Goal: Task Accomplishment & Management: Manage account settings

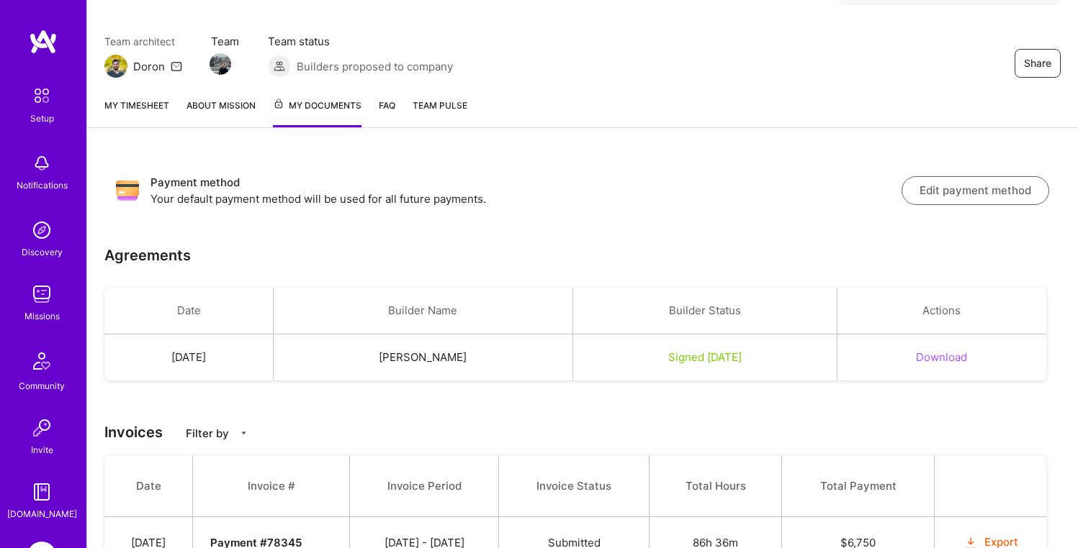
scroll to position [225, 0]
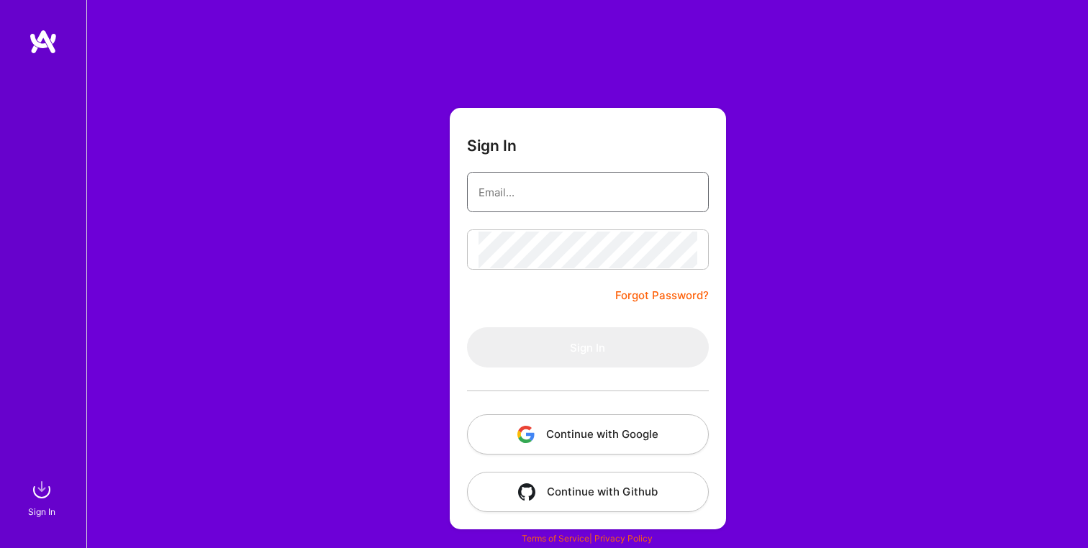
type input "[EMAIL_ADDRESS][PERSON_NAME][DOMAIN_NAME]"
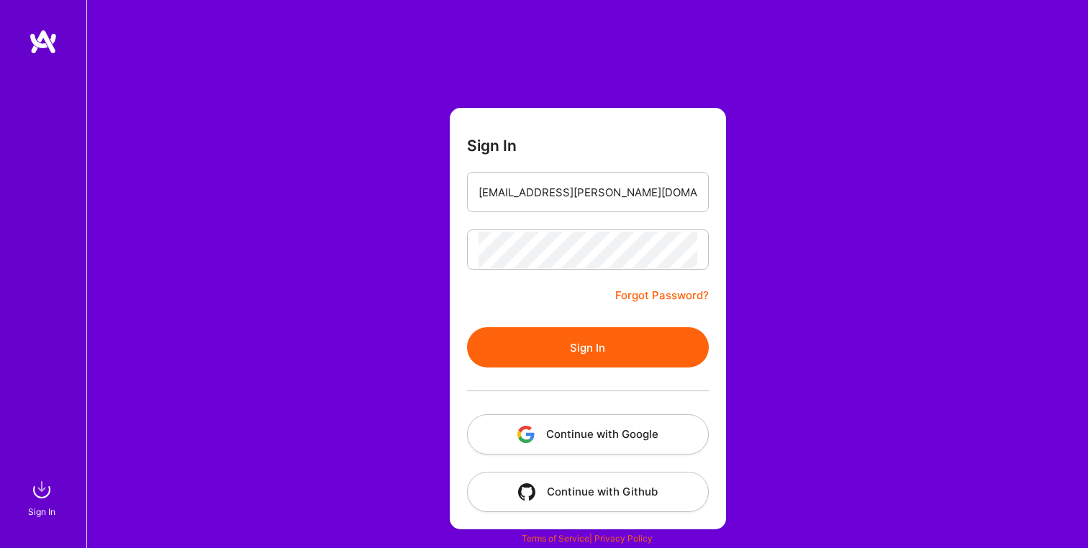
click at [629, 428] on button "Continue with Google" at bounding box center [588, 435] width 242 height 40
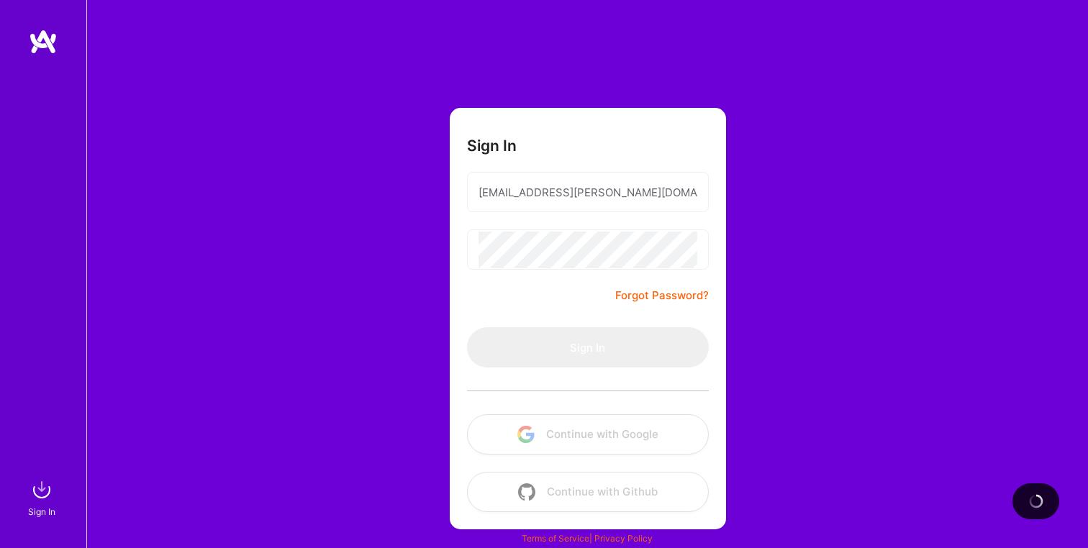
click at [598, 324] on form "Sign In sichitiu.marian@yahoo.com Forgot Password? Sign In Continue with Google…" at bounding box center [588, 319] width 276 height 422
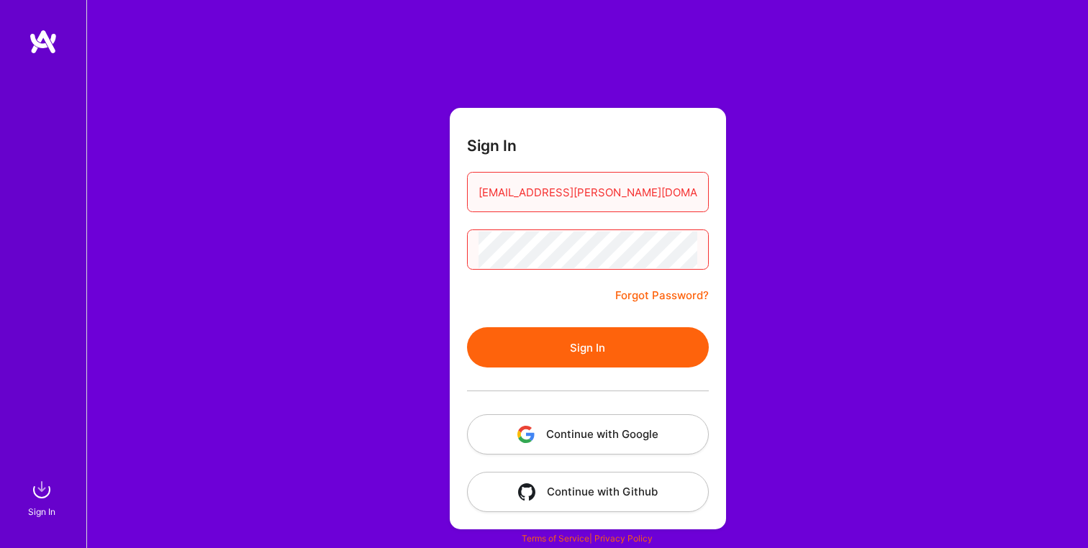
click at [565, 330] on button "Sign In" at bounding box center [588, 348] width 242 height 40
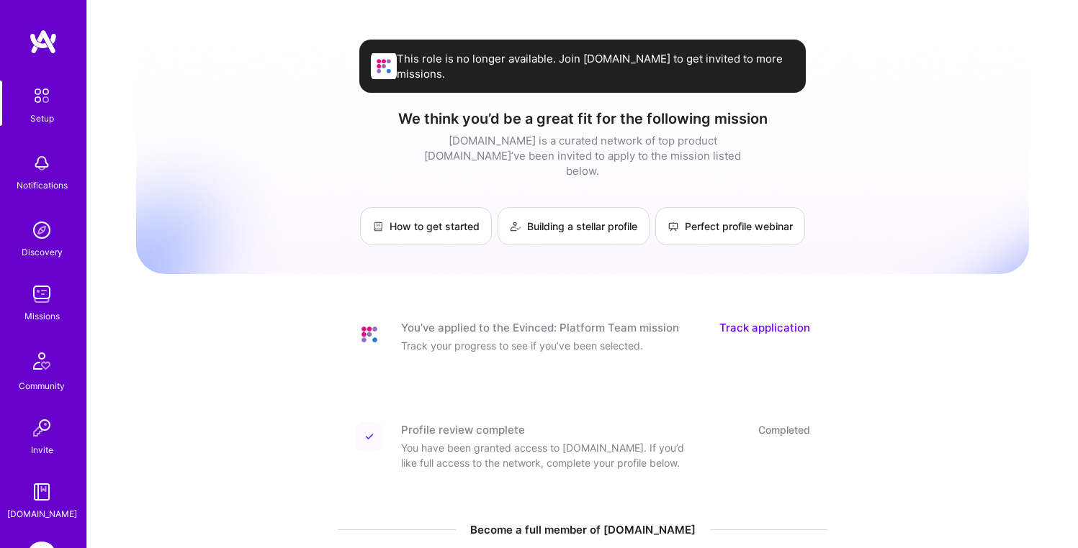
scroll to position [100, 0]
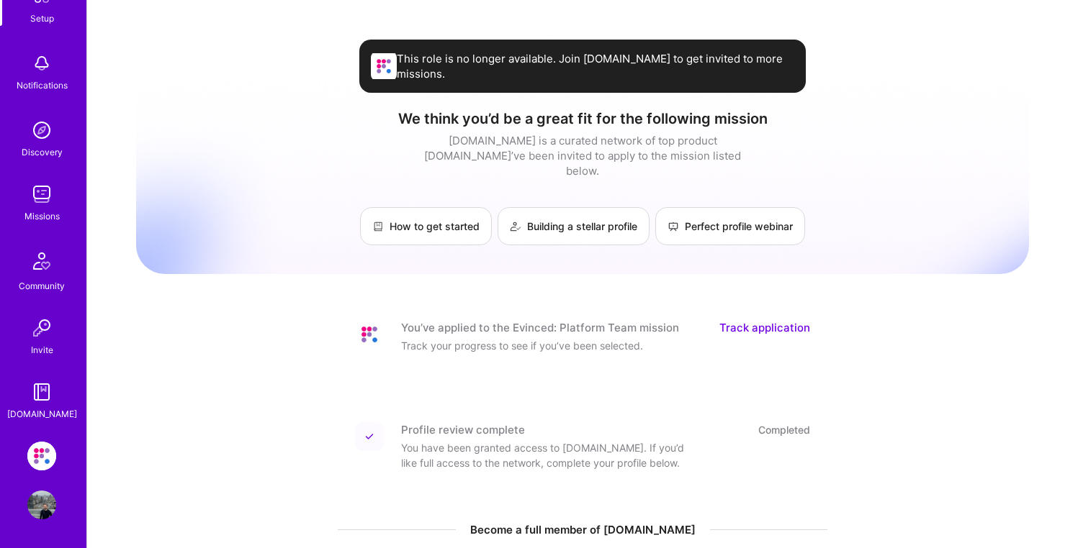
click at [33, 464] on img at bounding box center [41, 456] width 29 height 29
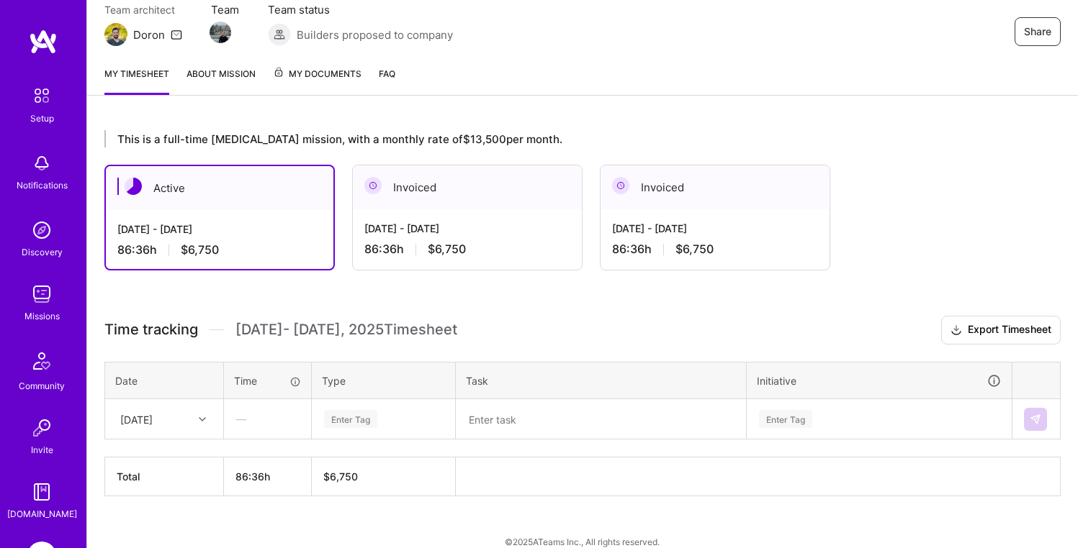
scroll to position [153, 0]
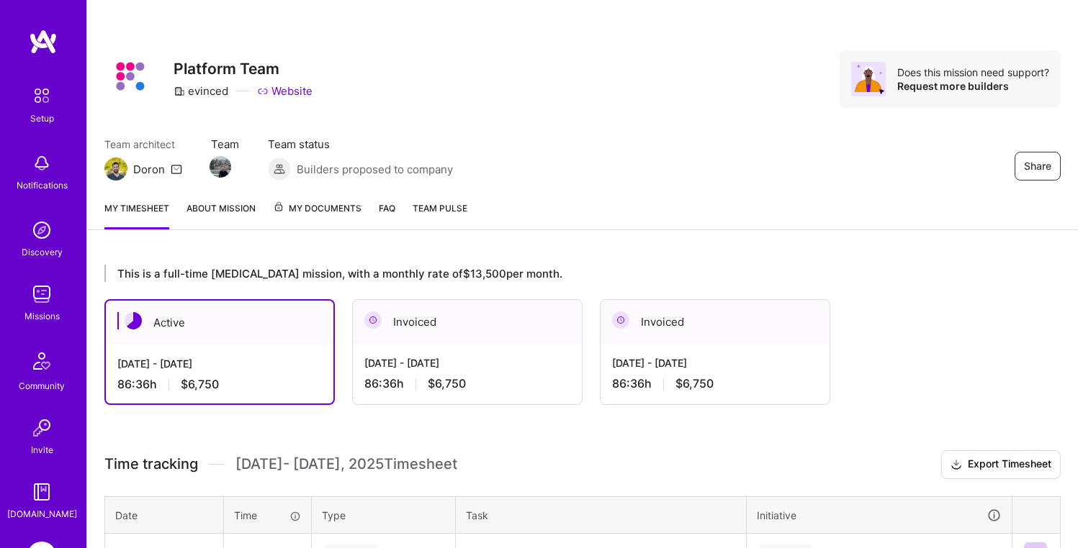
click at [334, 209] on span "My Documents" at bounding box center [317, 209] width 89 height 16
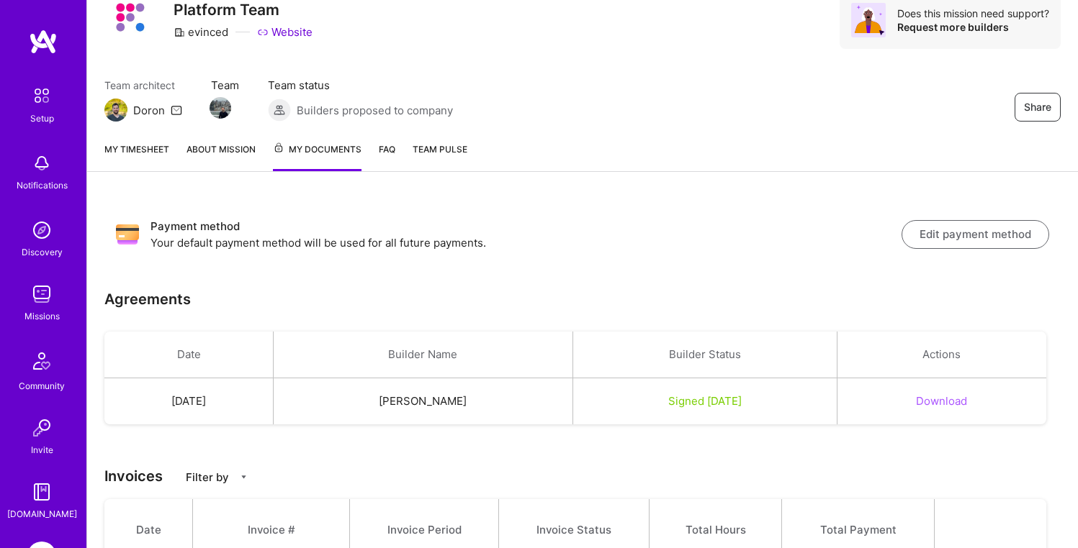
scroll to position [50, 0]
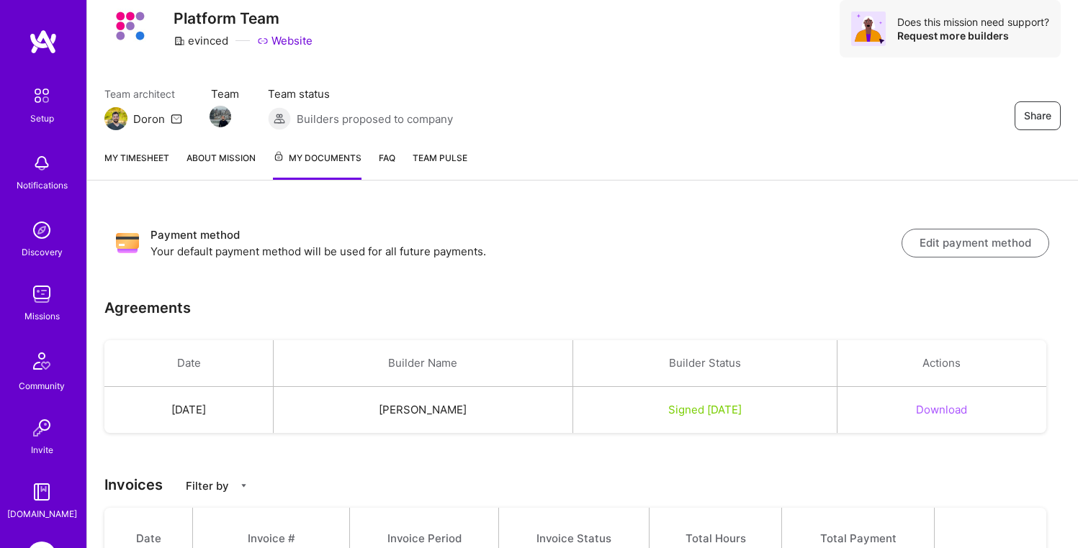
click at [146, 158] on link "My timesheet" at bounding box center [136, 165] width 65 height 30
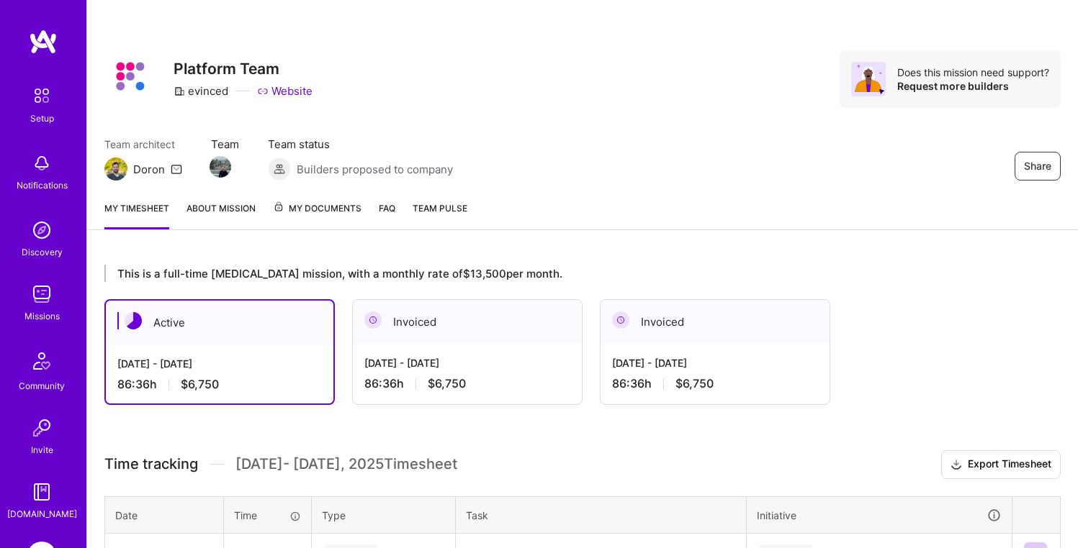
scroll to position [153, 0]
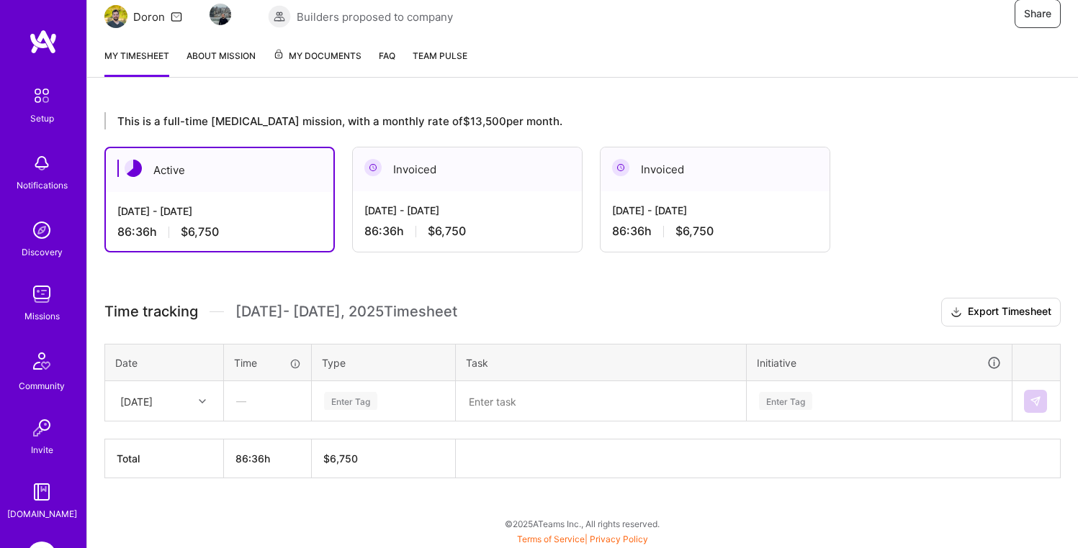
click at [192, 402] on div "[DATE]" at bounding box center [153, 401] width 80 height 24
click at [177, 432] on div "[DATE]" at bounding box center [164, 442] width 117 height 27
click at [257, 404] on div "—" at bounding box center [268, 401] width 86 height 38
click at [257, 396] on div "—" at bounding box center [268, 401] width 86 height 38
click at [257, 395] on div "—" at bounding box center [268, 401] width 86 height 38
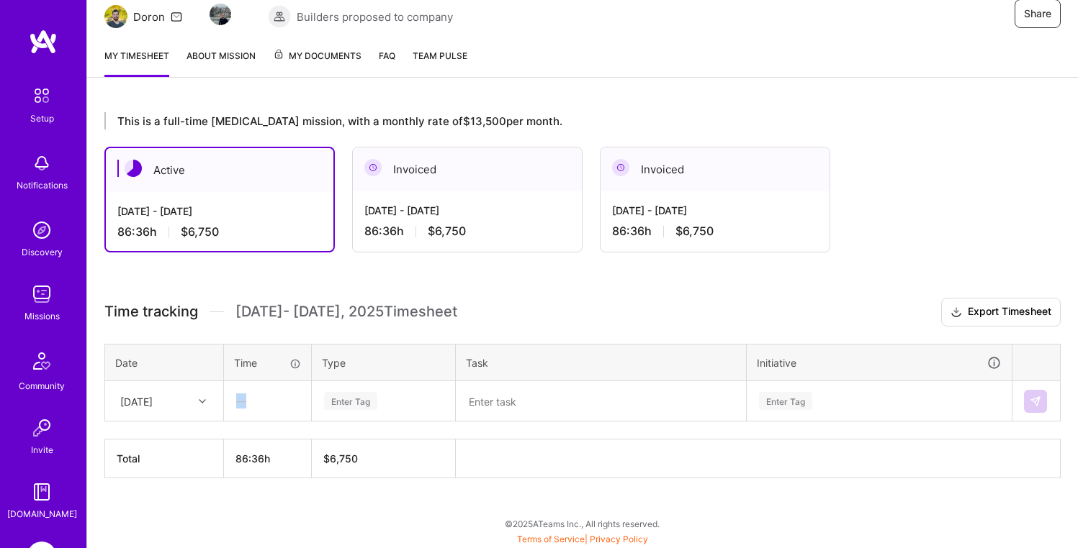
click at [257, 395] on div "—" at bounding box center [268, 401] width 86 height 38
click at [295, 387] on div "—" at bounding box center [268, 401] width 86 height 38
click at [340, 393] on div "Enter Tag" at bounding box center [350, 401] width 53 height 22
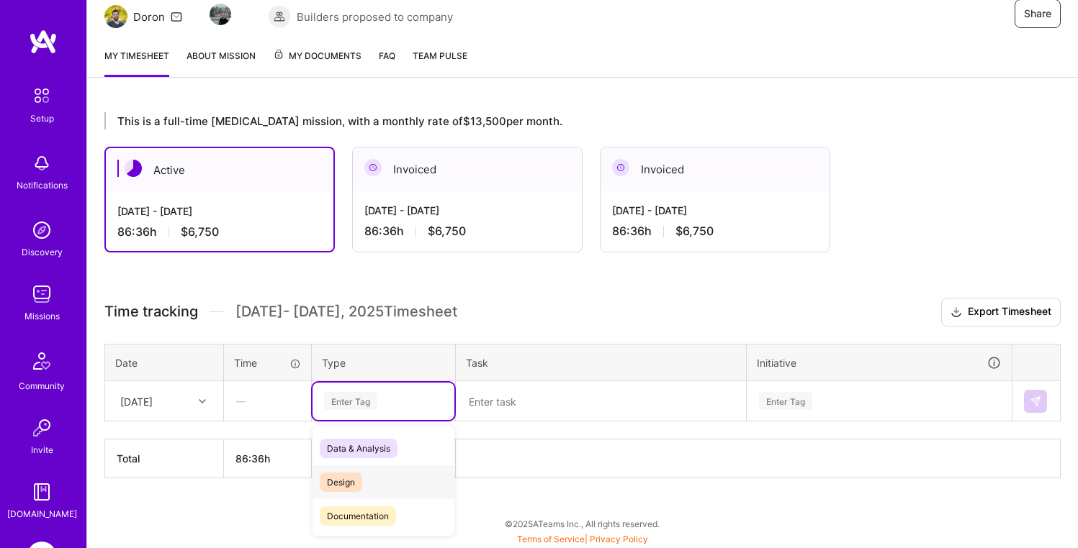
click at [374, 472] on div "Design" at bounding box center [383, 483] width 142 height 34
click at [394, 413] on div "Design" at bounding box center [383, 401] width 142 height 37
drag, startPoint x: 374, startPoint y: 506, endPoint x: 381, endPoint y: 498, distance: 10.7
click at [374, 507] on span "Engineering" at bounding box center [351, 516] width 62 height 19
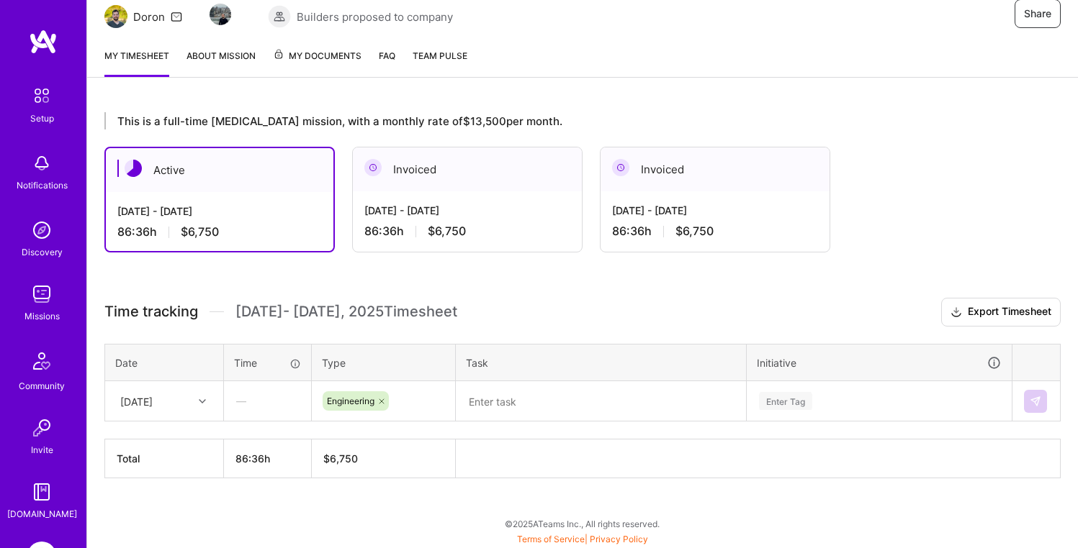
click at [408, 431] on div "Time tracking [DATE] - [DATE] Timesheet Export Timesheet Date Time Type Task In…" at bounding box center [582, 388] width 956 height 181
click at [482, 397] on textarea at bounding box center [600, 401] width 287 height 37
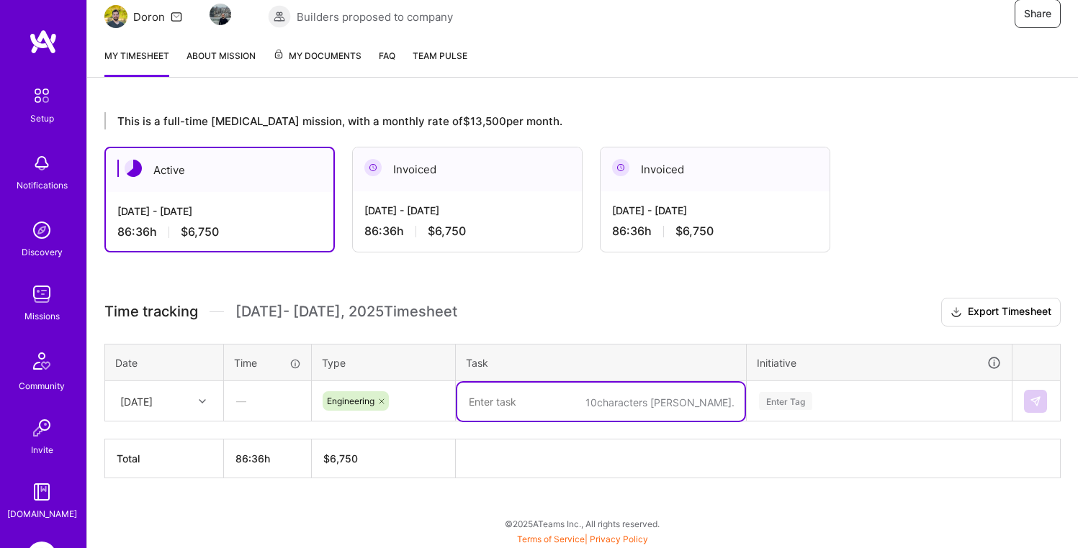
click at [514, 291] on div "This is a full-time [MEDICAL_DATA] mission, with a monthly rate of $13,500 per …" at bounding box center [582, 322] width 990 height 454
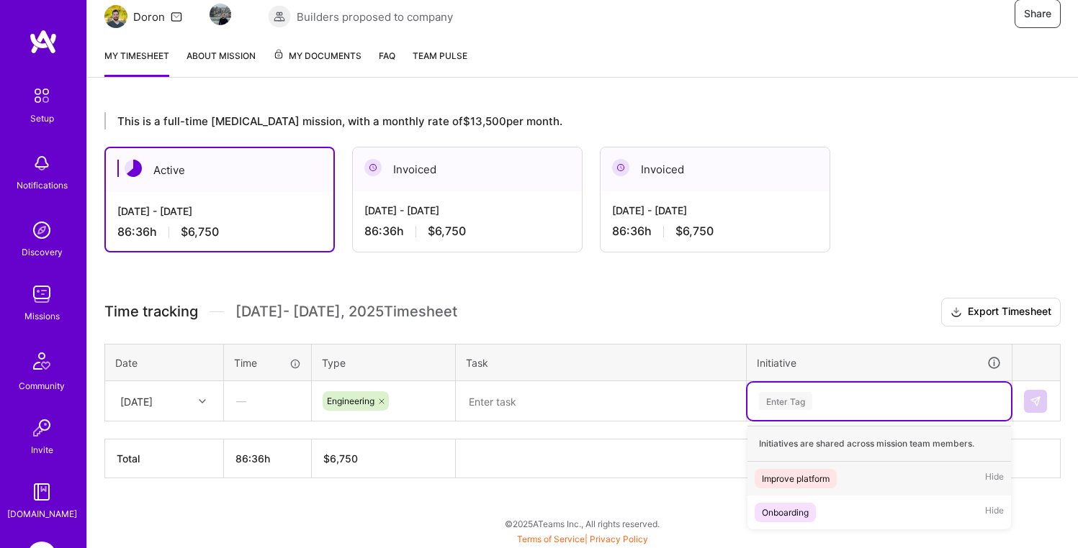
click at [796, 387] on div "Enter Tag" at bounding box center [878, 401] width 263 height 37
click at [808, 476] on div "Improve platform" at bounding box center [796, 478] width 68 height 15
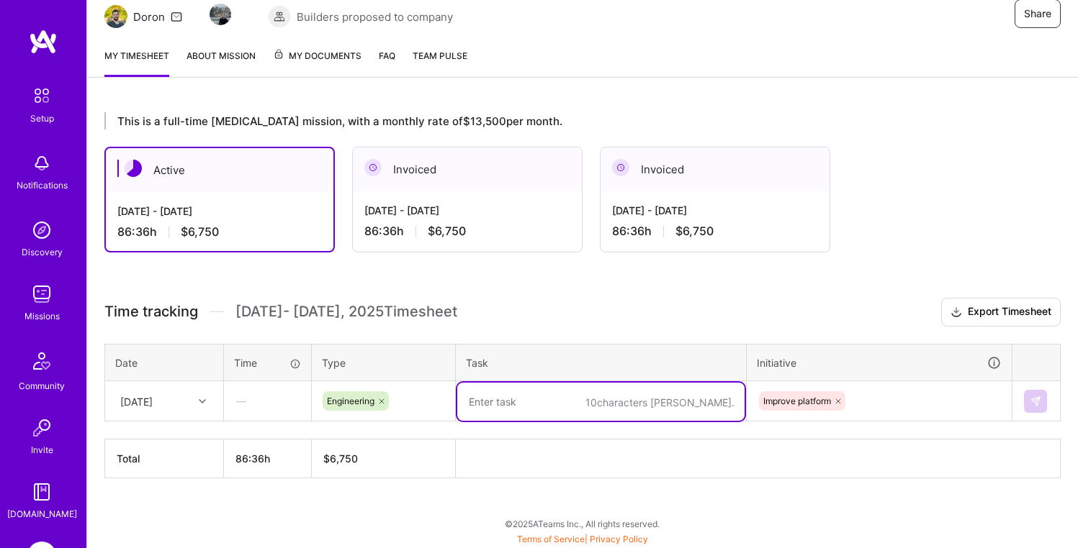
click at [574, 392] on textarea at bounding box center [600, 402] width 287 height 38
paste textarea "[Backend] Disable metrics with environment variable"
type textarea "[Backend] Disable metrics with environment variable"
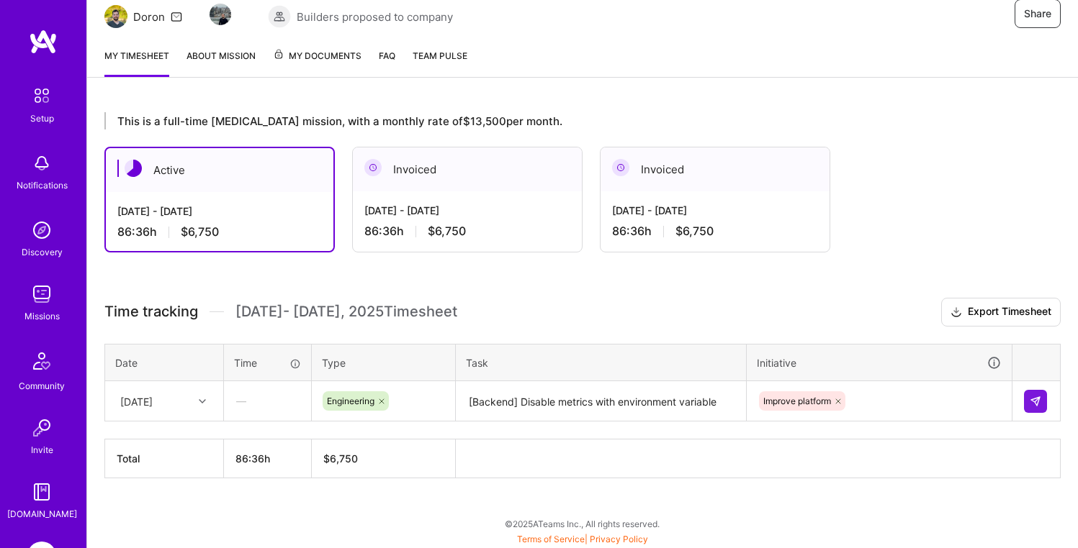
click at [454, 477] on th "$6,750" at bounding box center [384, 459] width 144 height 39
click at [1040, 397] on img at bounding box center [1035, 402] width 12 height 12
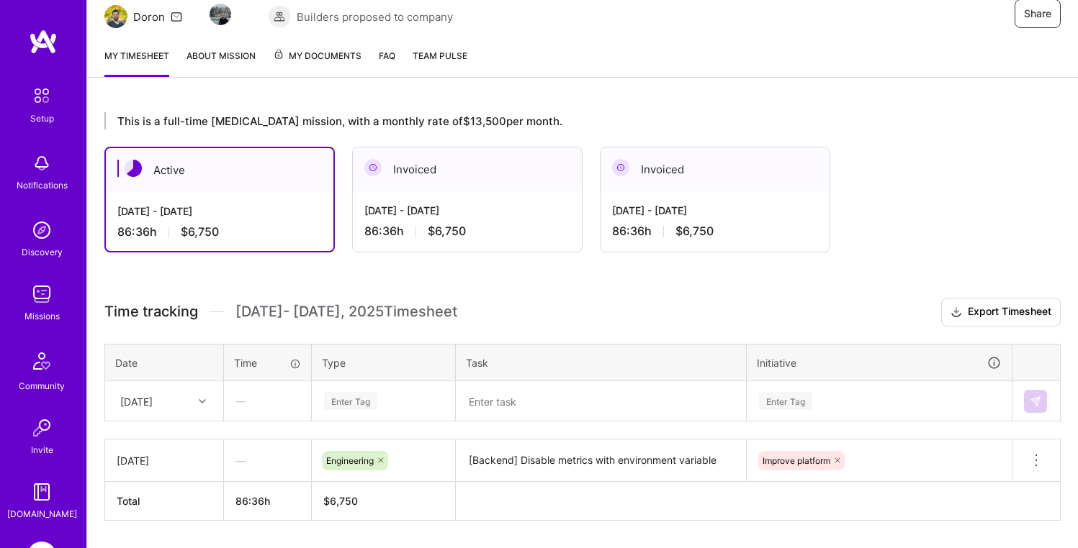
click at [303, 429] on div "Time tracking [DATE] - [DATE] Timesheet Export Timesheet Date Time Type Task In…" at bounding box center [582, 409] width 956 height 223
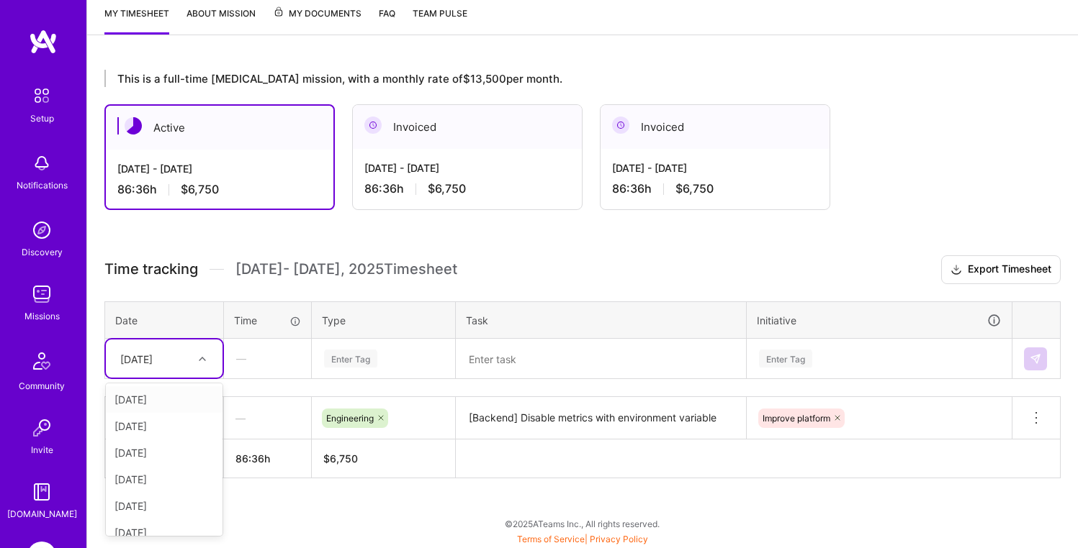
click at [186, 358] on div "[DATE]" at bounding box center [153, 359] width 80 height 24
click at [163, 405] on div "[DATE]" at bounding box center [164, 400] width 117 height 27
click at [376, 353] on div "Enter Tag" at bounding box center [350, 359] width 53 height 22
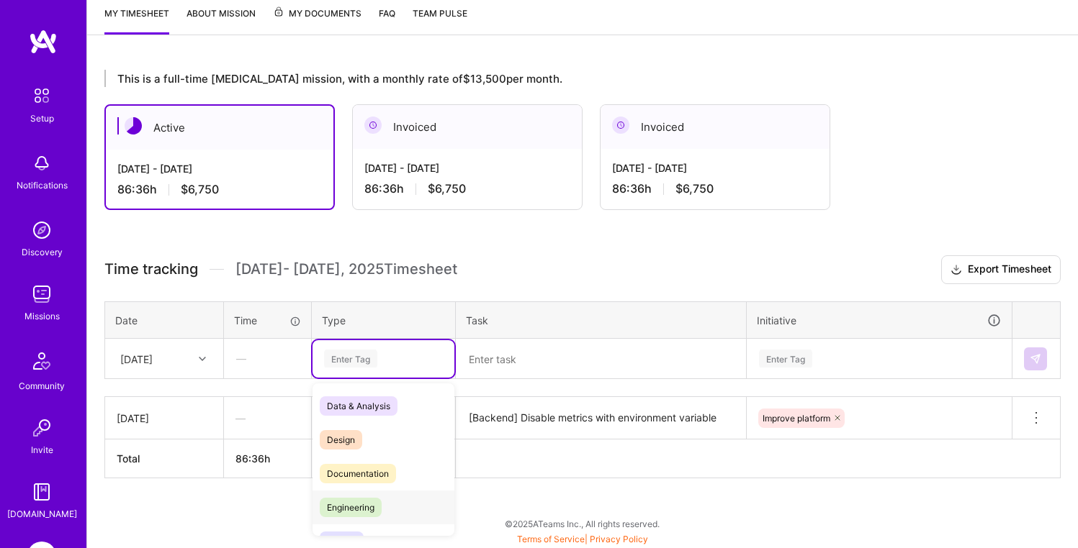
click at [361, 509] on span "Engineering" at bounding box center [351, 507] width 62 height 19
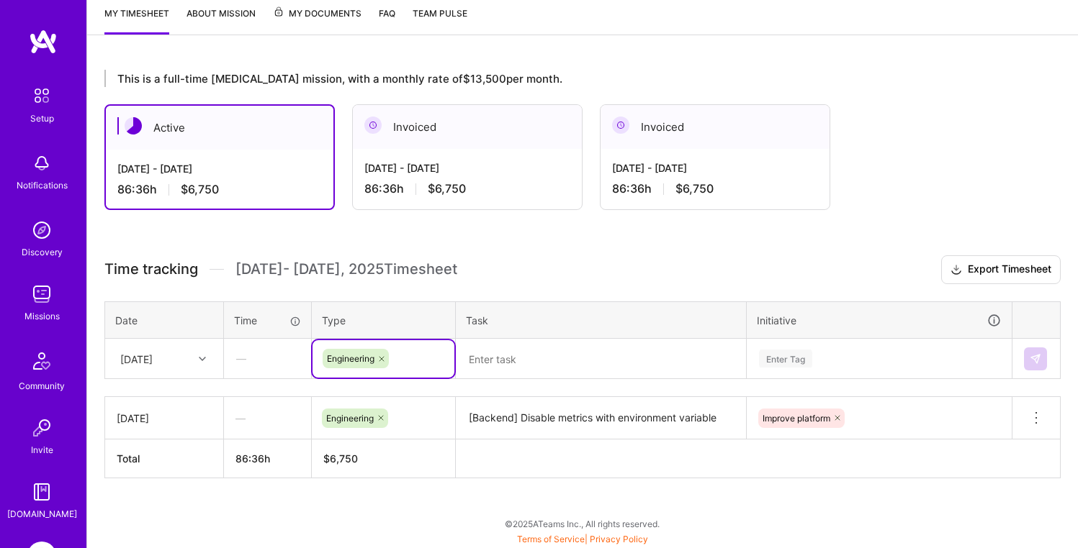
click at [475, 350] on textarea at bounding box center [600, 359] width 287 height 38
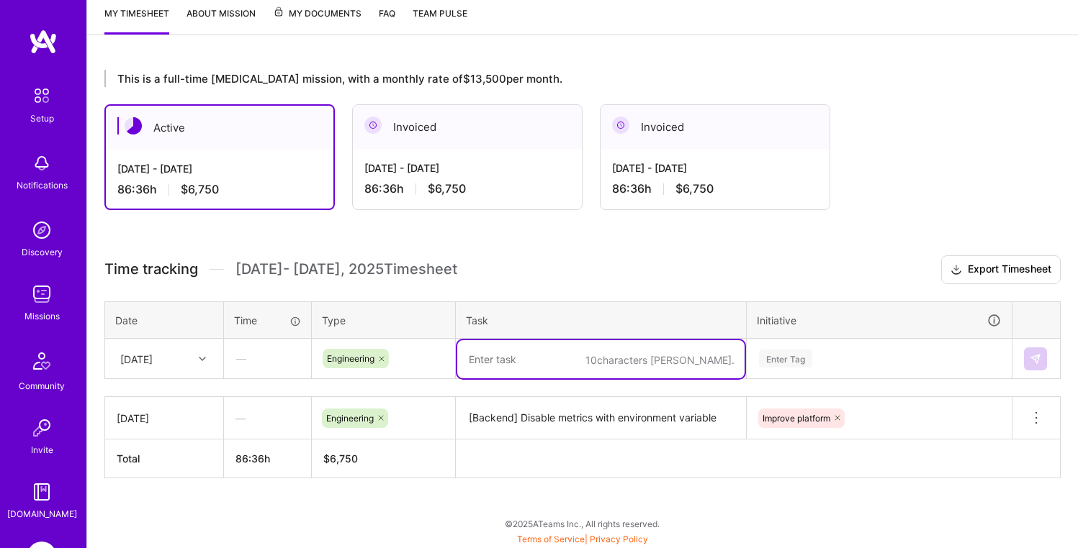
paste textarea "[Backend] Disable metrics with environment variable"
type textarea "[Backend] Disable metrics with environment variable"
click at [815, 350] on div "Enter Tag" at bounding box center [878, 359] width 243 height 18
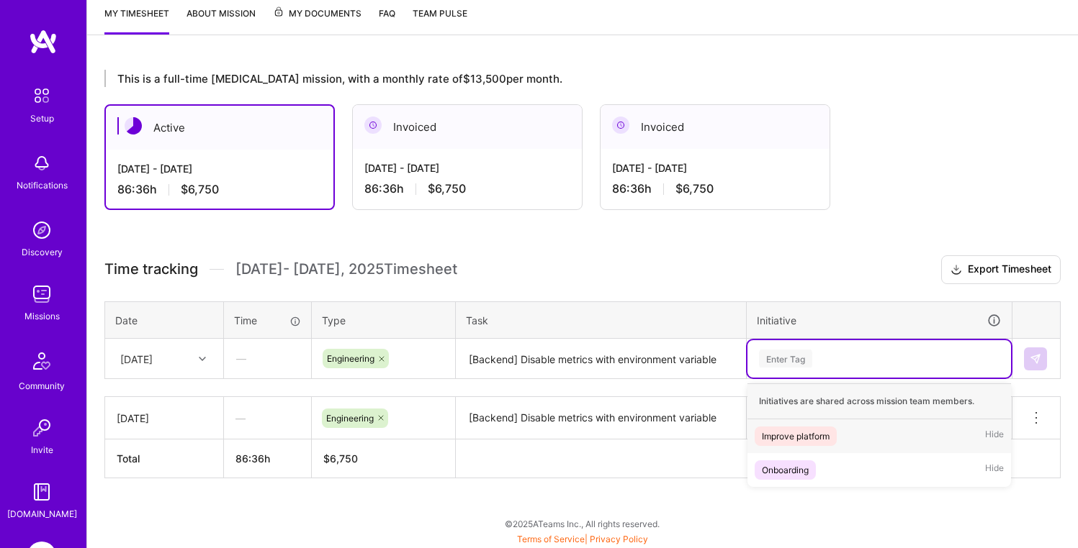
click at [801, 425] on div "Improve platform Hide" at bounding box center [878, 437] width 263 height 34
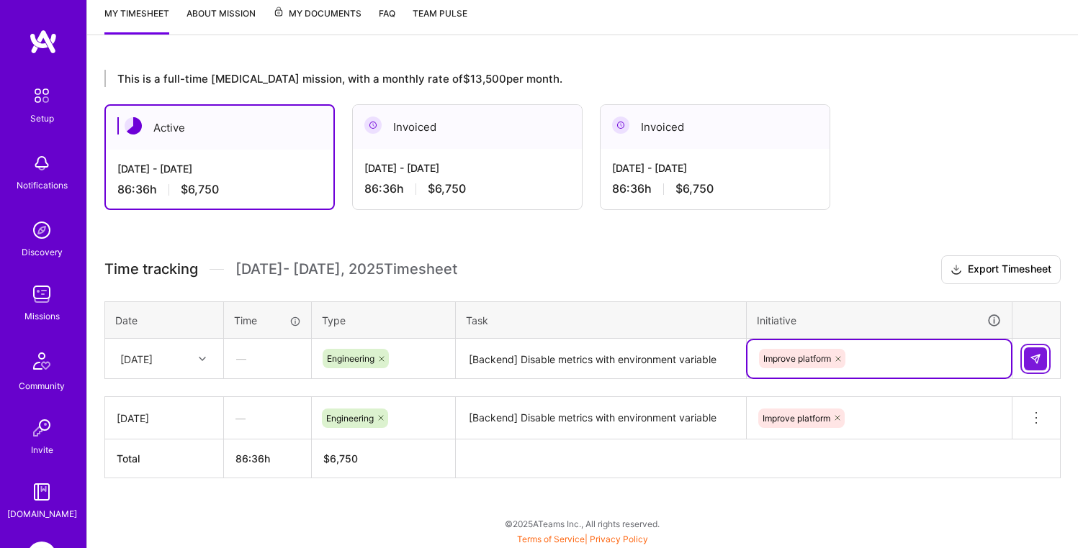
click at [1037, 359] on img at bounding box center [1035, 359] width 12 height 12
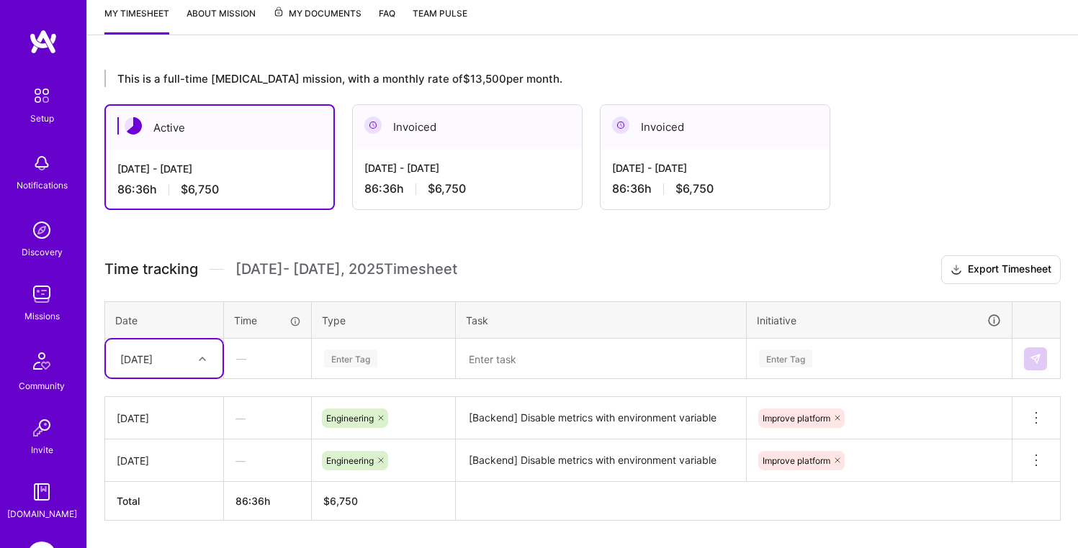
scroll to position [238, 0]
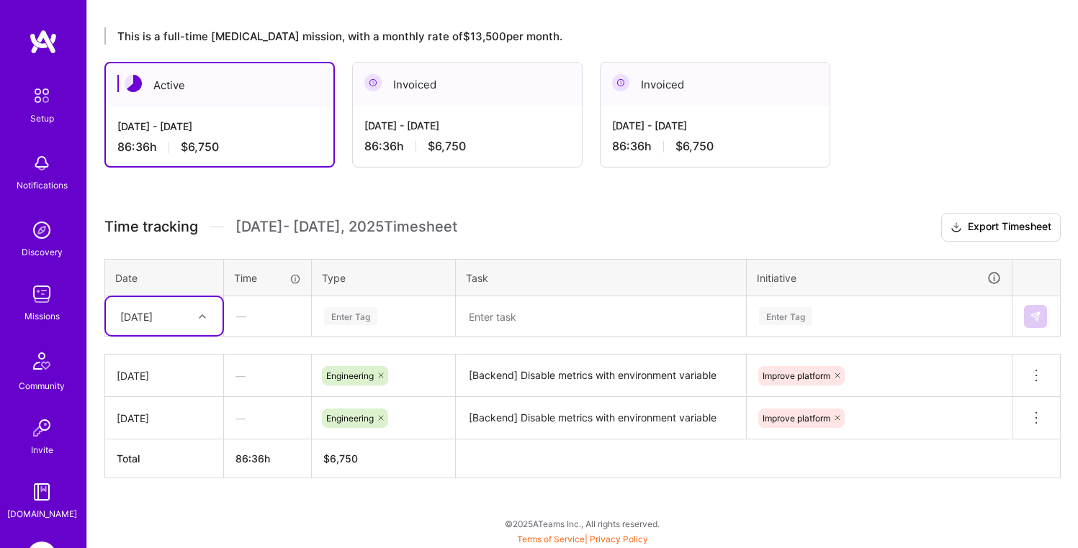
click at [197, 335] on div "option [DATE], selected. Select is focused ,type to refine list, press Down to …" at bounding box center [164, 316] width 117 height 38
click at [154, 384] on div "[DATE]" at bounding box center [164, 384] width 117 height 27
click at [354, 311] on div "Enter Tag" at bounding box center [350, 316] width 53 height 22
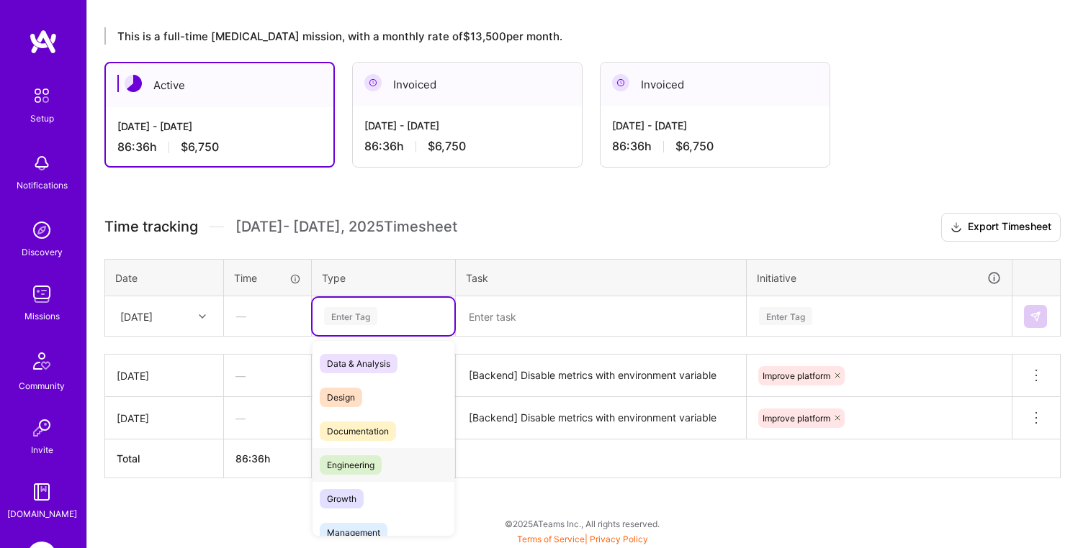
click at [358, 456] on span "Engineering" at bounding box center [351, 465] width 62 height 19
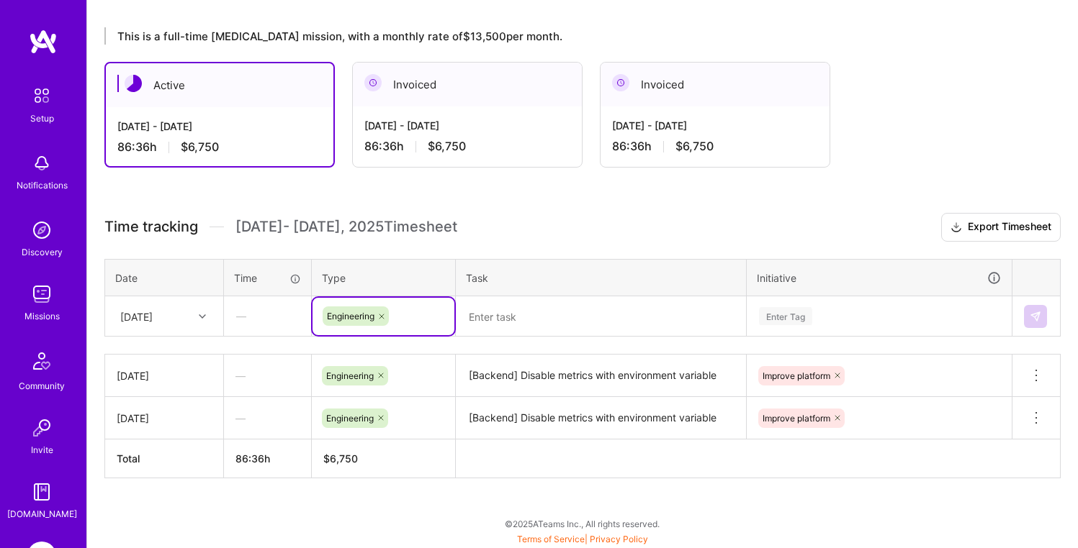
click at [464, 324] on textarea at bounding box center [600, 317] width 287 height 38
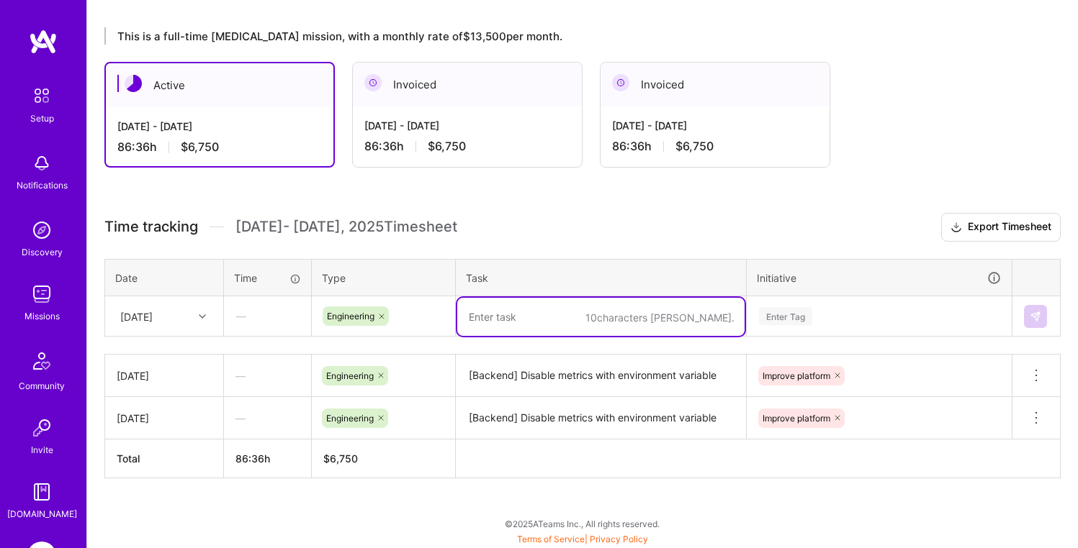
paste textarea "[Backend] Disable metrics with environment variable"
type textarea "[Backend] Disable metrics with environment variable"
click at [801, 310] on div "Enter Tag" at bounding box center [785, 316] width 53 height 22
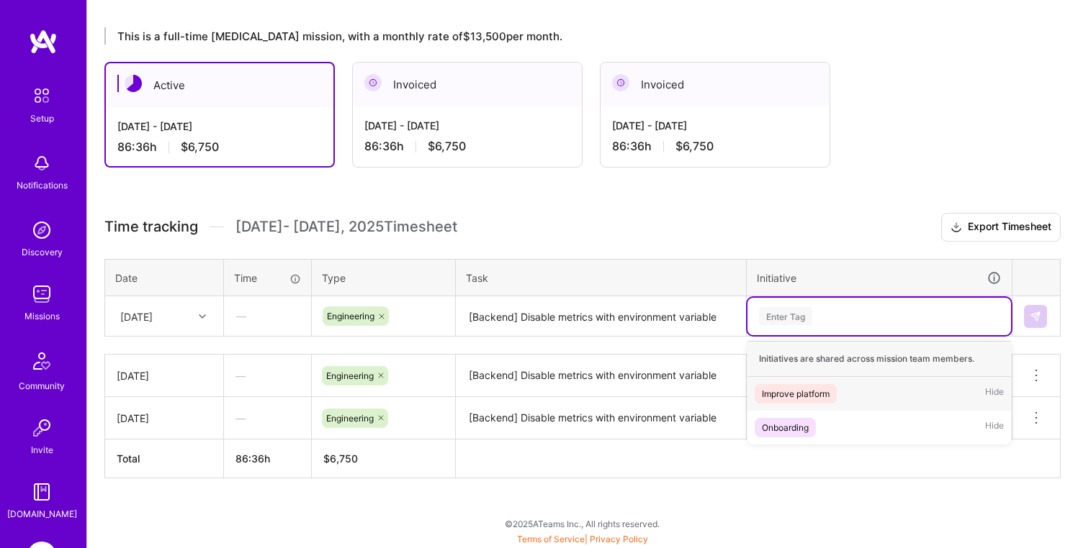
click at [800, 389] on div "Improve platform" at bounding box center [796, 394] width 68 height 15
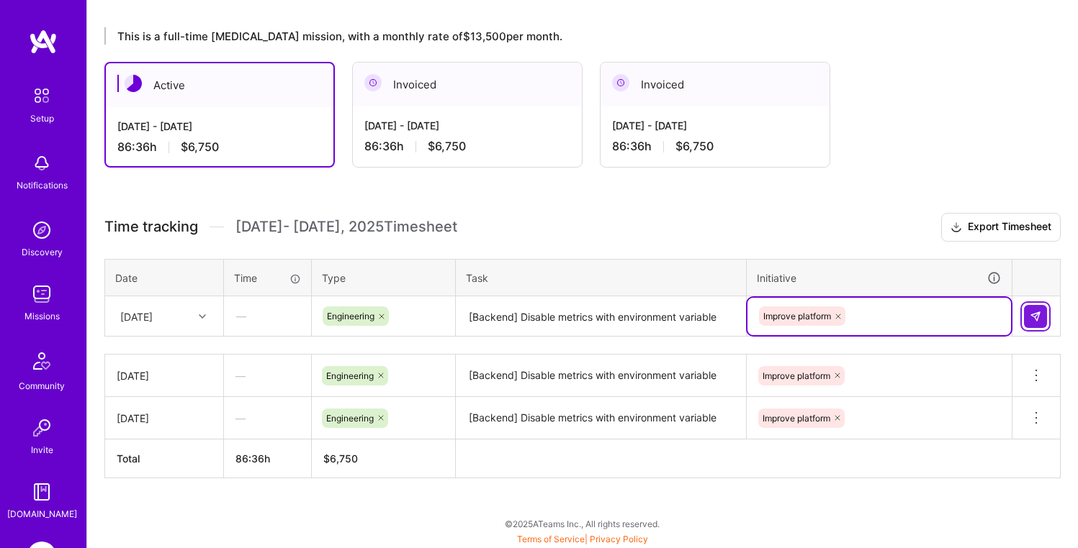
click at [1041, 321] on button at bounding box center [1035, 316] width 23 height 23
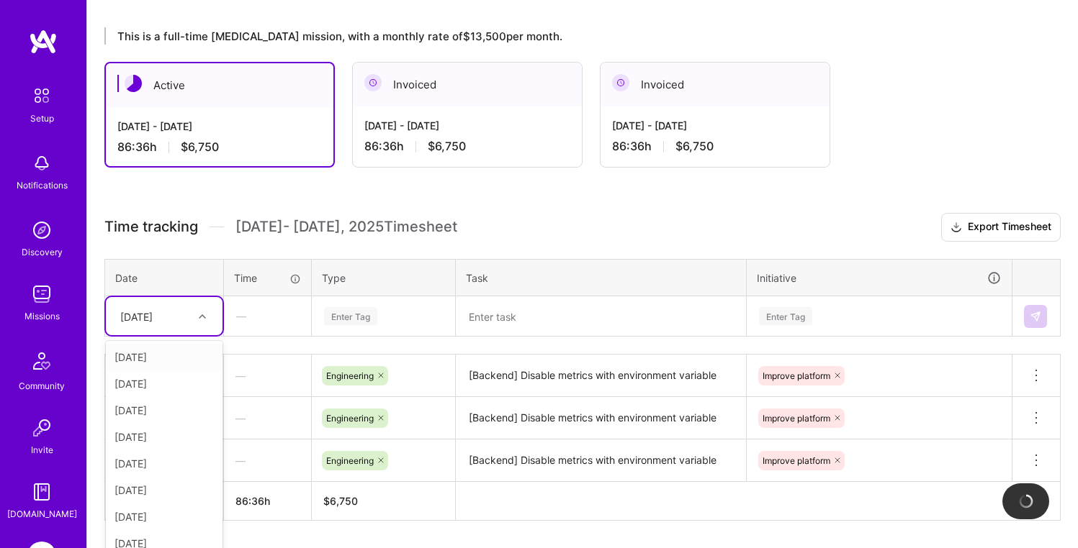
click at [177, 320] on div "[DATE]" at bounding box center [164, 316] width 117 height 38
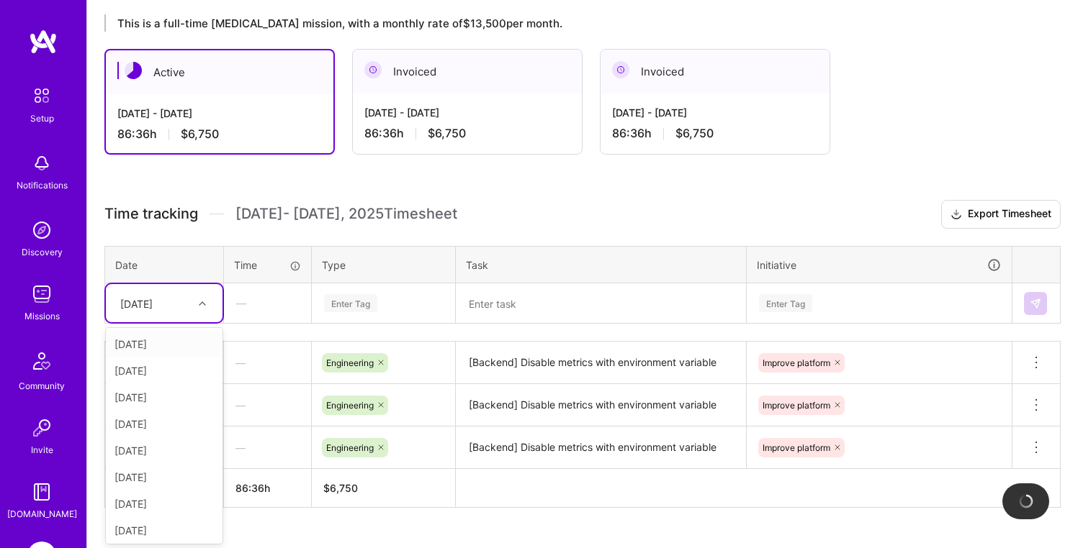
scroll to position [251, 0]
click at [144, 446] on div "[DATE]" at bounding box center [164, 450] width 117 height 27
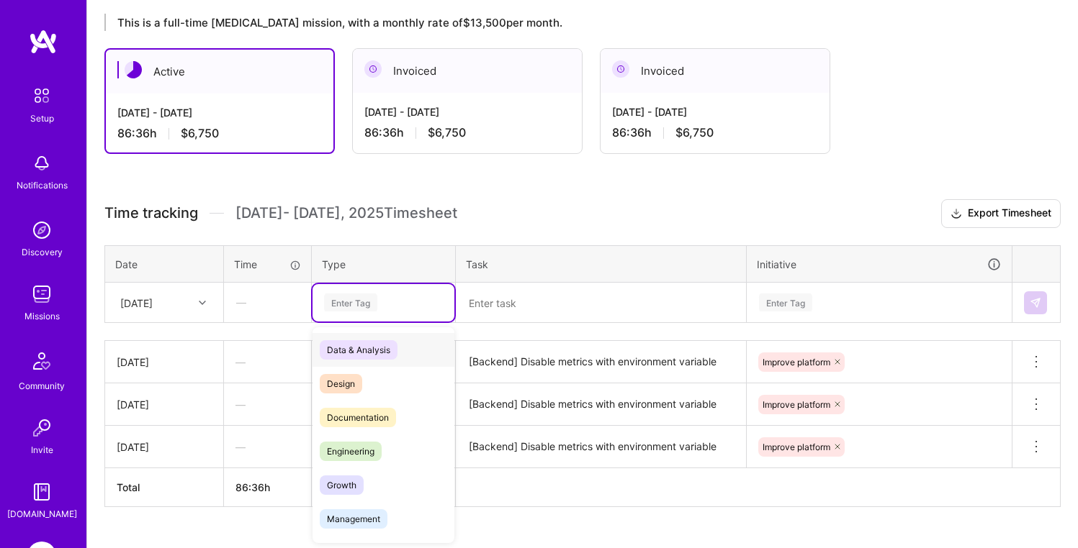
click at [361, 306] on div "Enter Tag" at bounding box center [350, 303] width 53 height 22
click at [355, 442] on span "Engineering" at bounding box center [351, 451] width 62 height 19
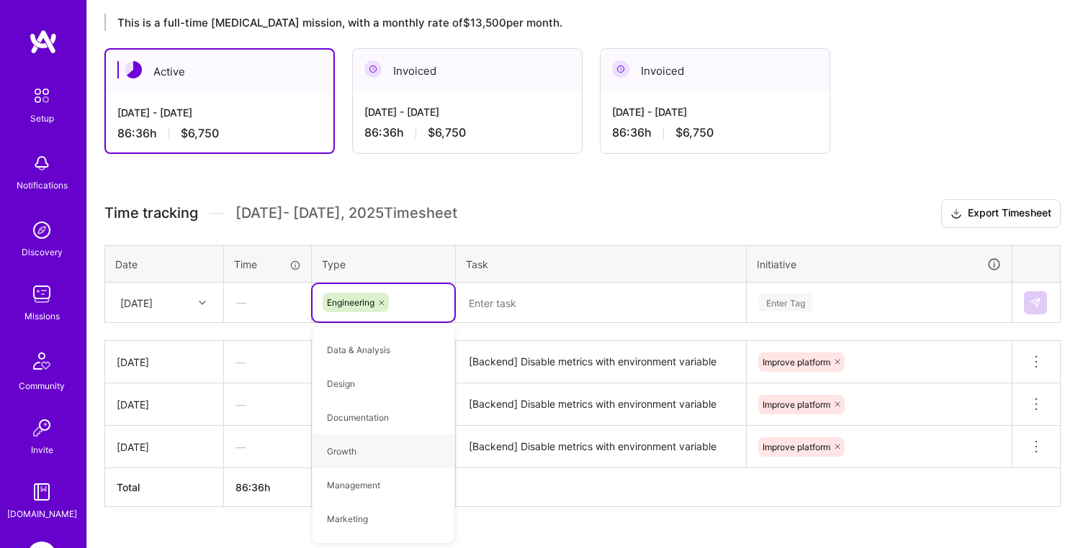
click at [488, 301] on textarea at bounding box center [600, 303] width 287 height 38
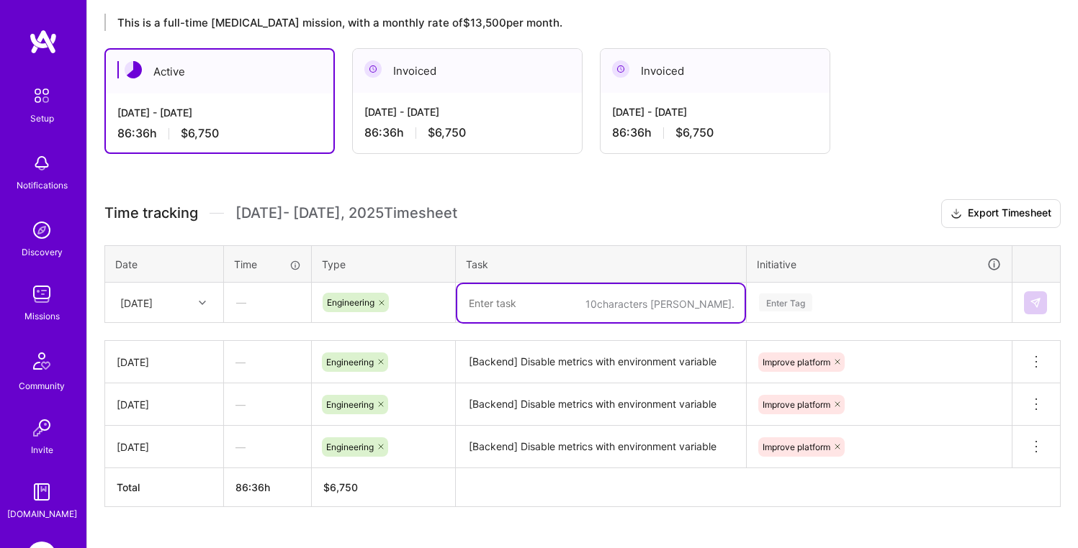
paste textarea "[Backend] Fix group by custom field key/value"
type textarea "[Backend] Fix group by custom field key/value"
click at [505, 210] on h3 "Time tracking [DATE] - [DATE] Timesheet Export Timesheet" at bounding box center [582, 213] width 956 height 29
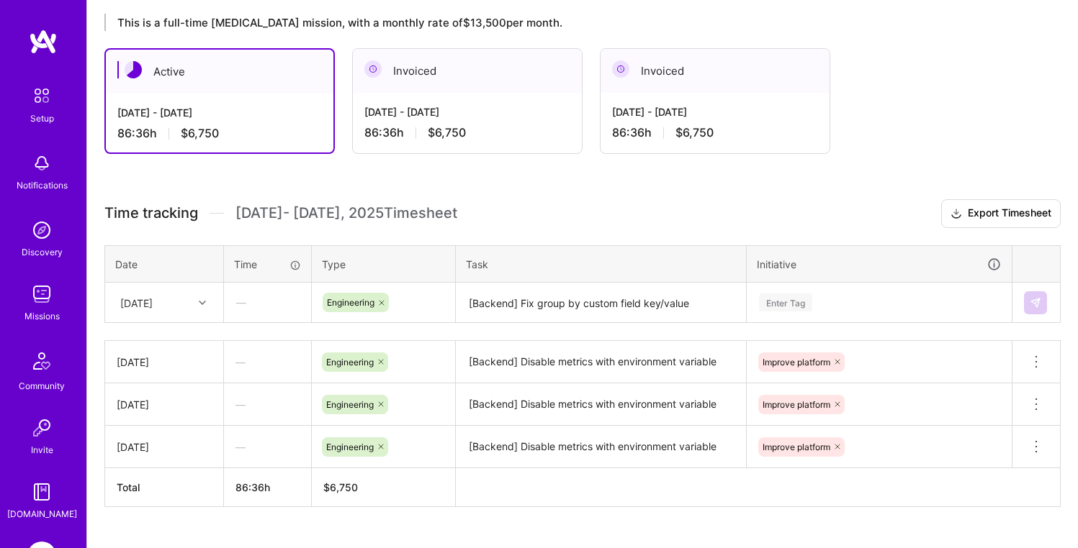
click at [791, 297] on div "Enter Tag" at bounding box center [785, 303] width 53 height 22
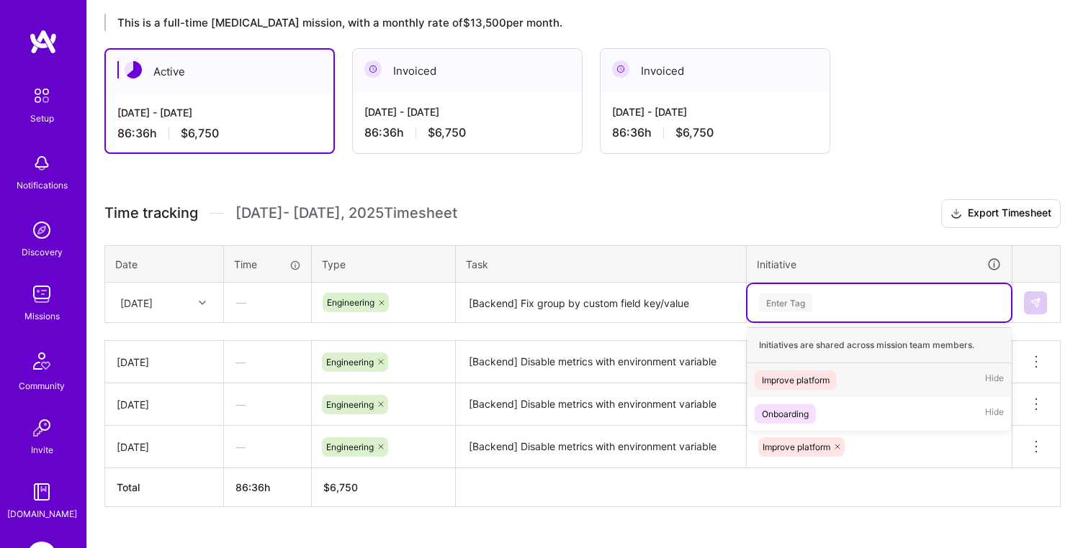
click at [808, 382] on div "Improve platform" at bounding box center [796, 380] width 68 height 15
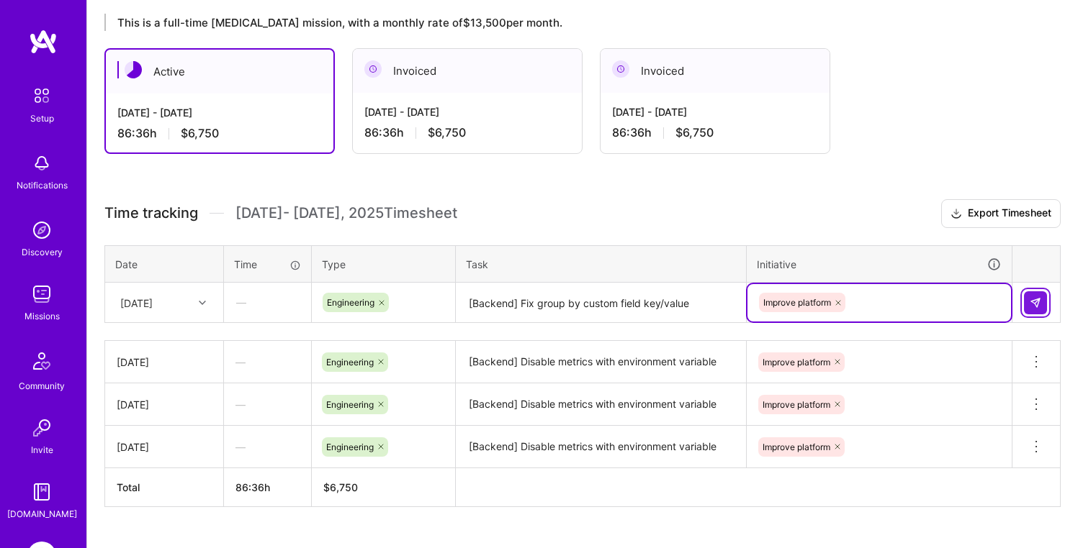
click at [1034, 307] on img at bounding box center [1035, 303] width 12 height 12
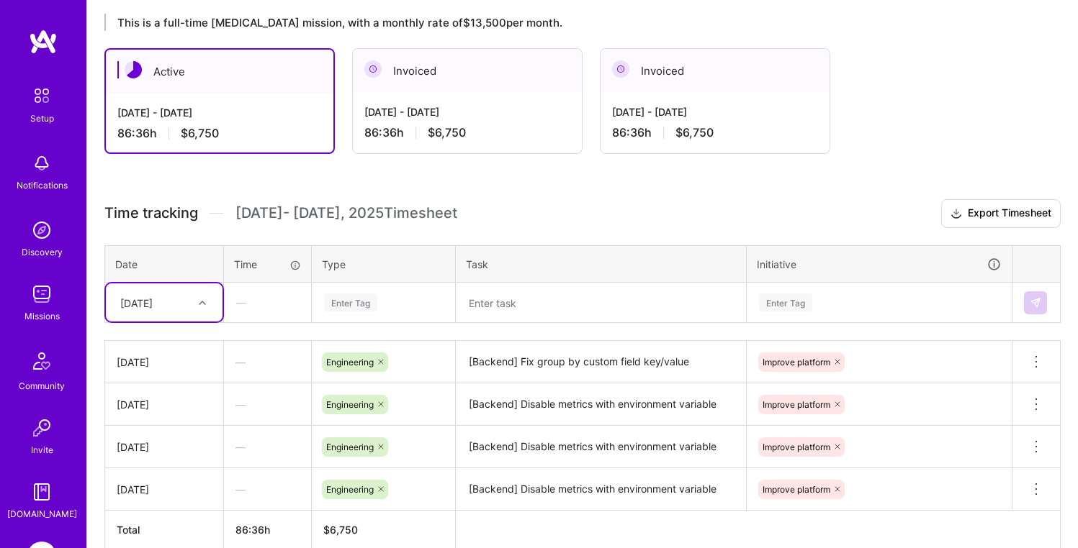
click at [196, 307] on div at bounding box center [204, 303] width 22 height 19
click at [152, 484] on div "[DATE]" at bounding box center [164, 477] width 117 height 27
click at [374, 302] on div "Enter Tag" at bounding box center [350, 303] width 53 height 22
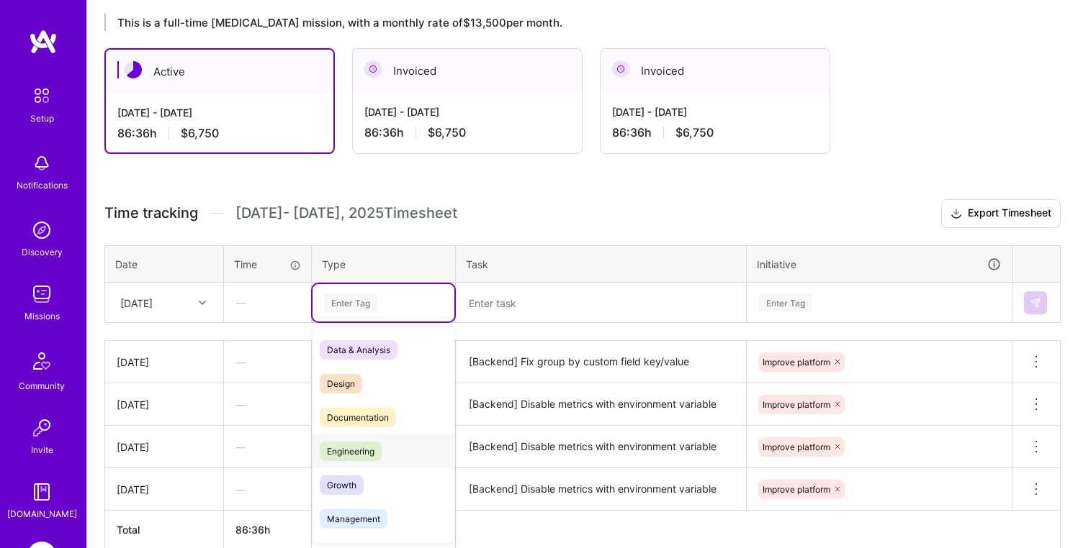
click at [358, 445] on span "Engineering" at bounding box center [351, 451] width 62 height 19
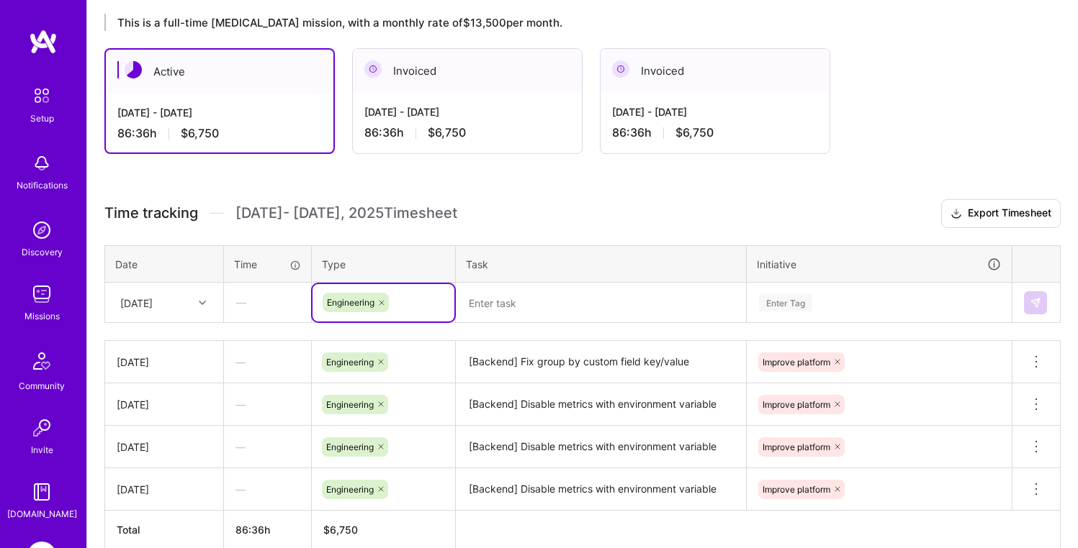
click at [520, 288] on textarea at bounding box center [600, 303] width 287 height 38
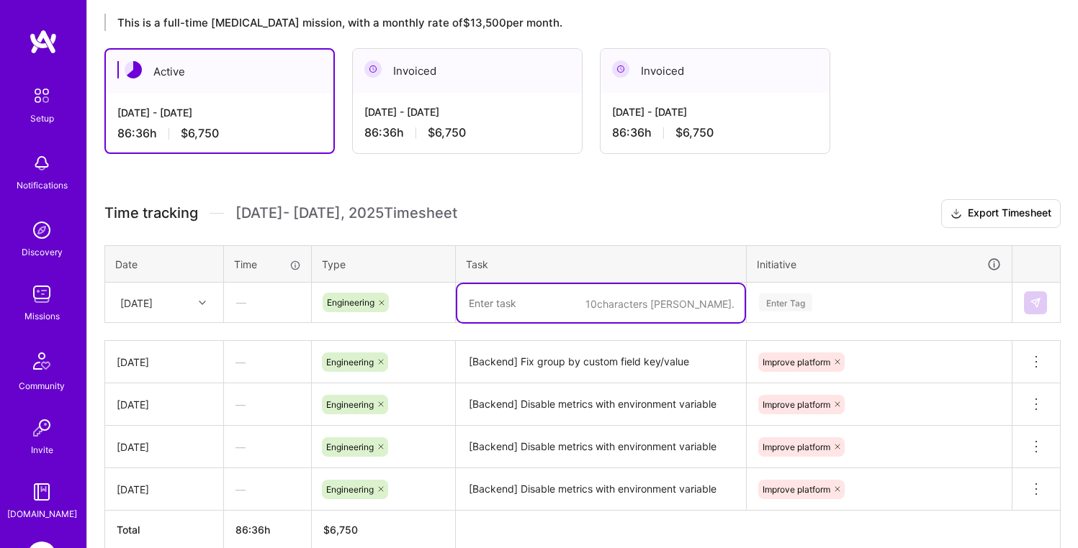
paste textarea "[Backend] Fix group by custom field key/value"
type textarea "[Backend] Fix group by custom field key/value"
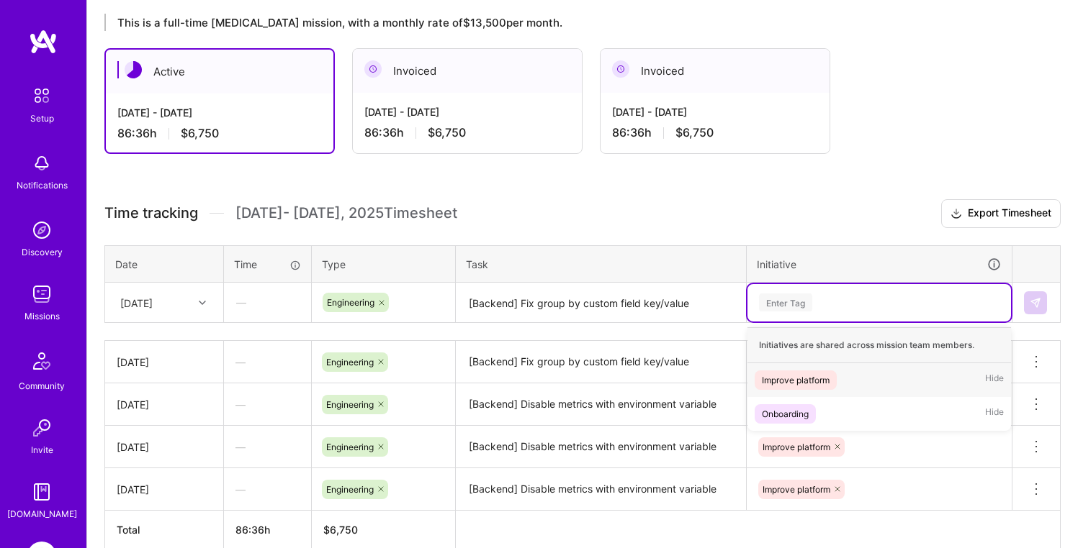
click at [808, 302] on div "Enter Tag" at bounding box center [785, 303] width 53 height 22
click at [812, 375] on div "Improve platform" at bounding box center [796, 380] width 68 height 15
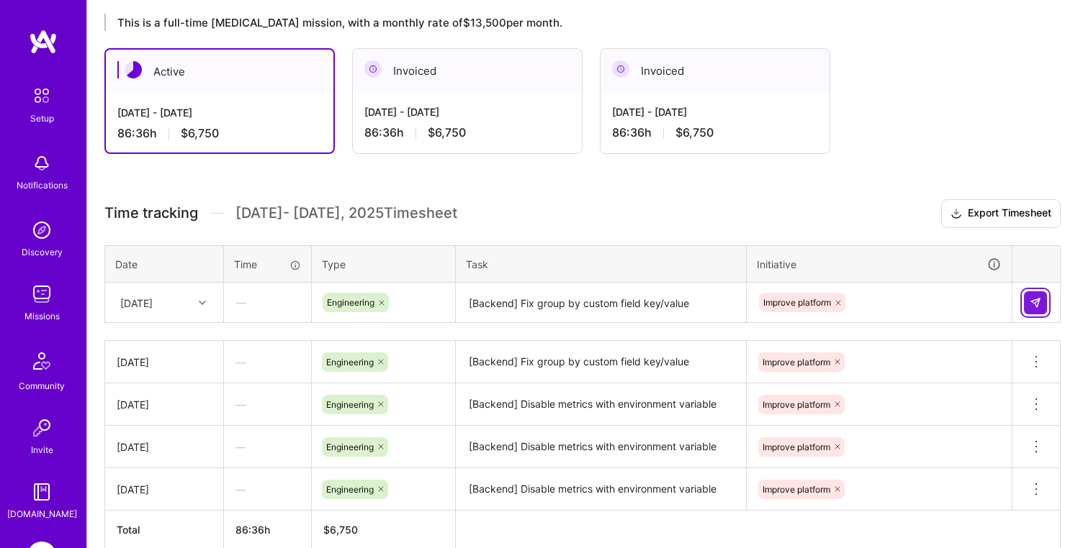
click at [1044, 297] on button at bounding box center [1035, 303] width 23 height 23
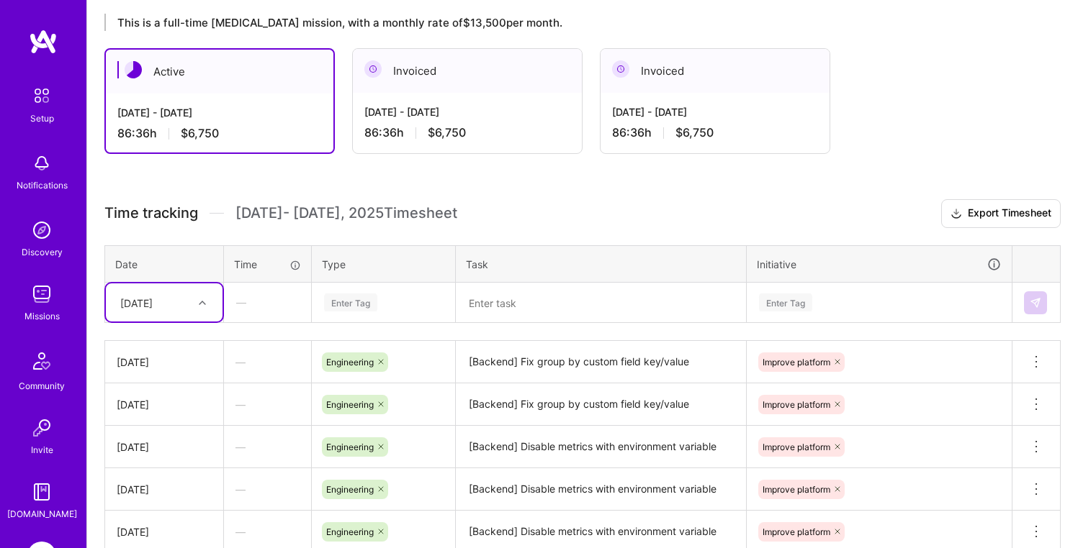
click at [183, 304] on div "[DATE]" at bounding box center [153, 303] width 80 height 24
click at [153, 497] on div "[DATE]" at bounding box center [164, 503] width 117 height 27
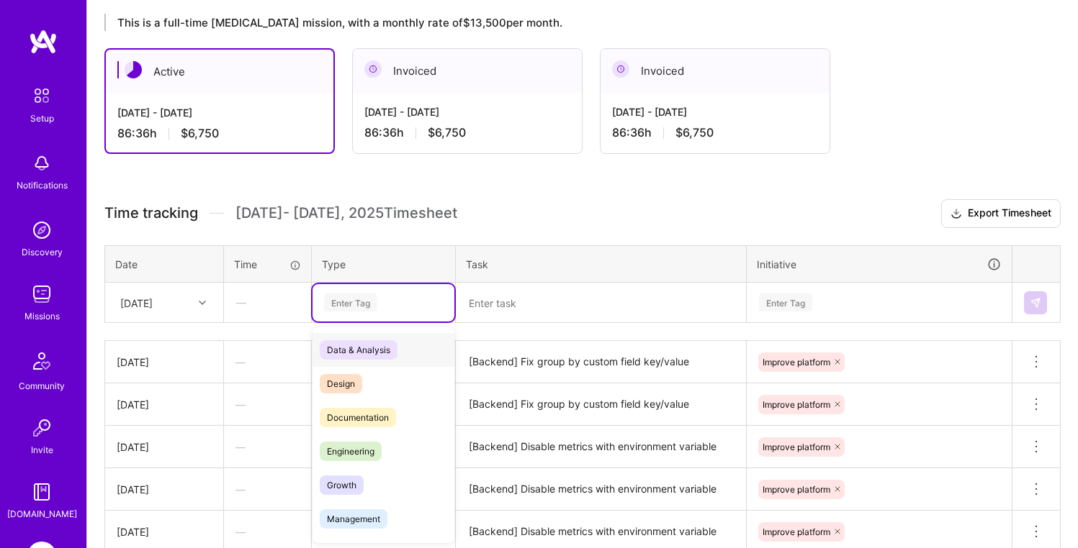
click at [353, 315] on div "Enter Tag" at bounding box center [383, 302] width 142 height 37
click at [363, 442] on span "Engineering" at bounding box center [351, 451] width 62 height 19
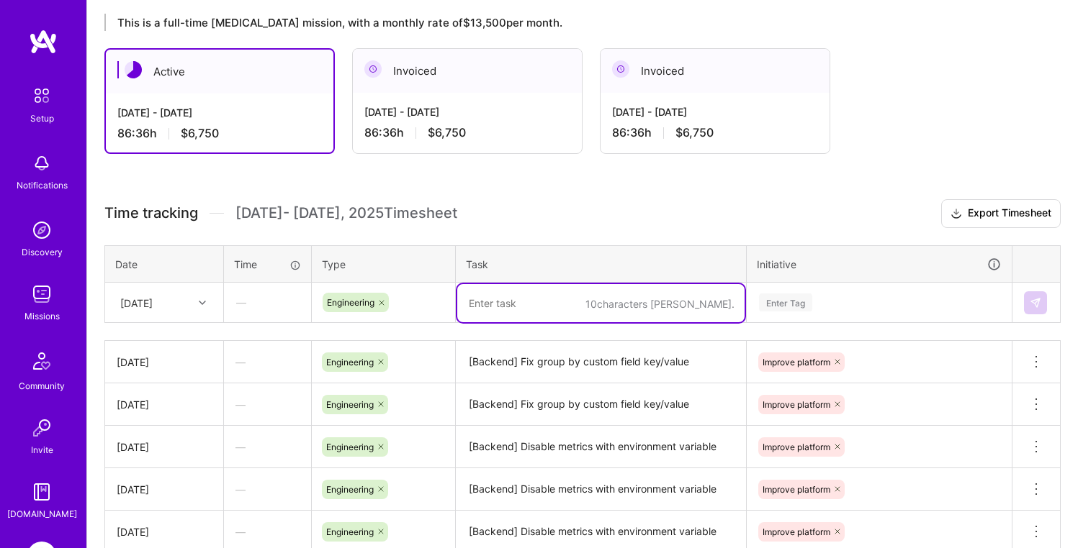
click at [547, 289] on textarea at bounding box center [600, 303] width 287 height 38
paste textarea "[Backend] Fix group by custom field key/value"
type textarea "[Backend] Fix group by custom field key/value"
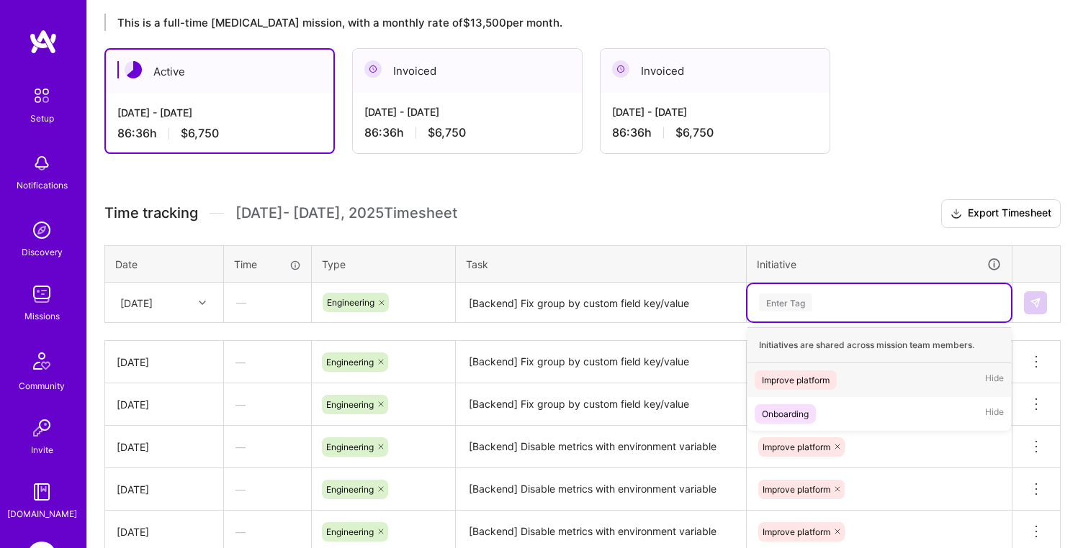
click at [800, 291] on div "Enter Tag" at bounding box center [878, 302] width 263 height 37
click at [810, 379] on div "Improve platform" at bounding box center [796, 380] width 68 height 15
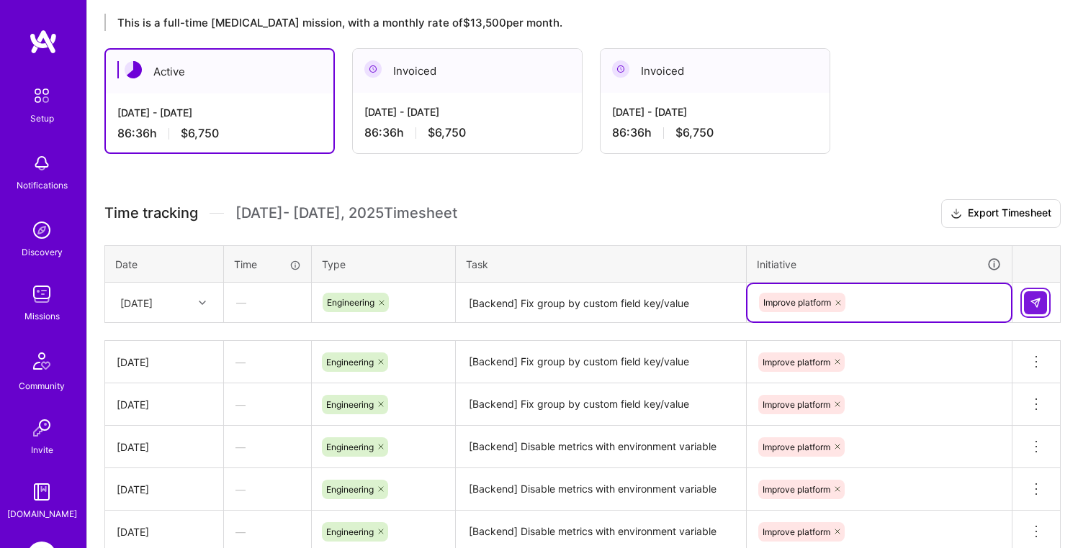
click at [1039, 299] on img at bounding box center [1035, 303] width 12 height 12
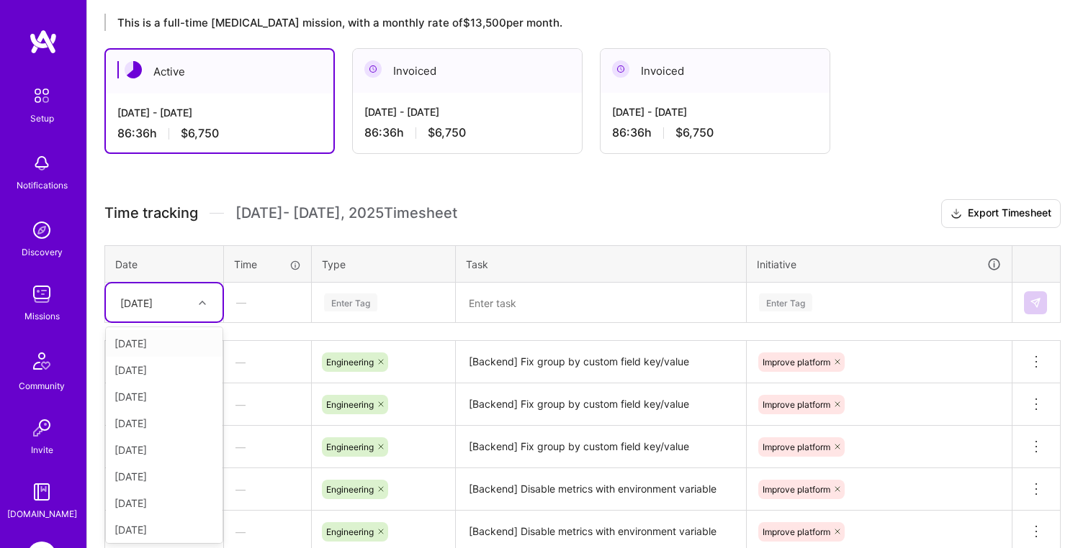
click at [186, 316] on div "[DATE]" at bounding box center [164, 303] width 117 height 38
click at [153, 445] on div "[DATE]" at bounding box center [164, 443] width 117 height 27
click at [384, 298] on div "Enter Tag" at bounding box center [383, 303] width 122 height 18
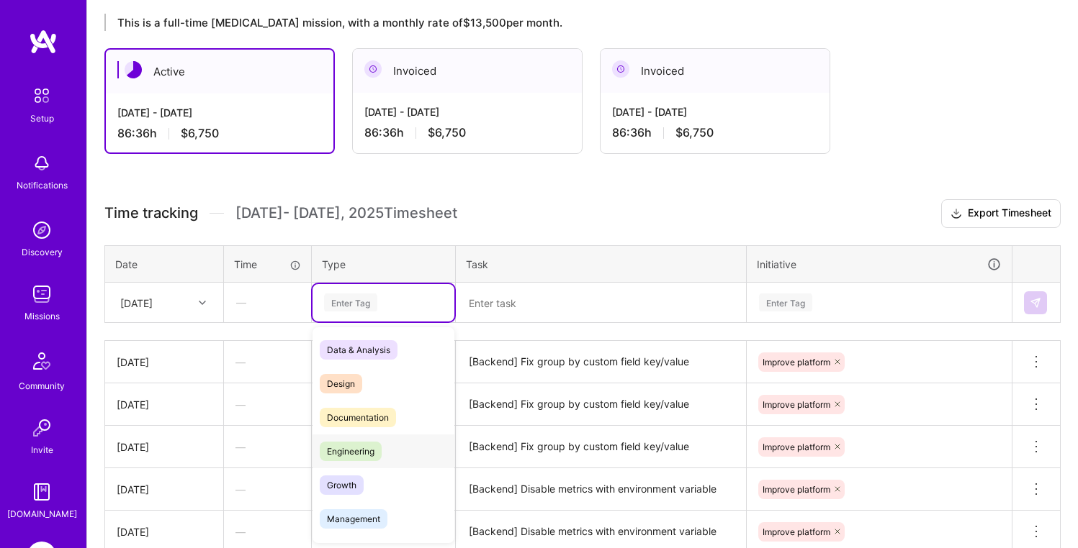
click at [369, 443] on span "Engineering" at bounding box center [351, 451] width 62 height 19
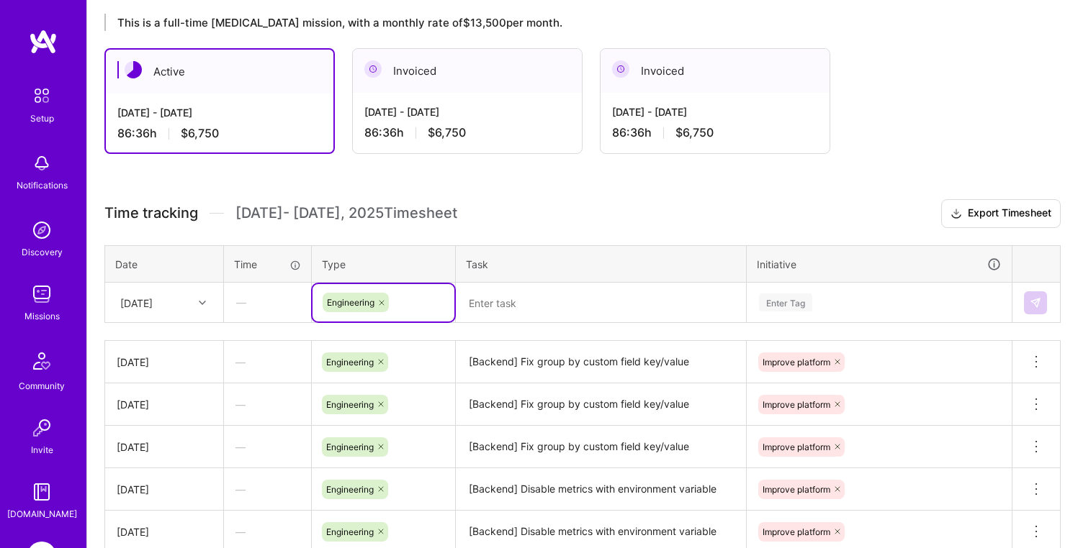
click at [515, 320] on textarea at bounding box center [600, 303] width 287 height 38
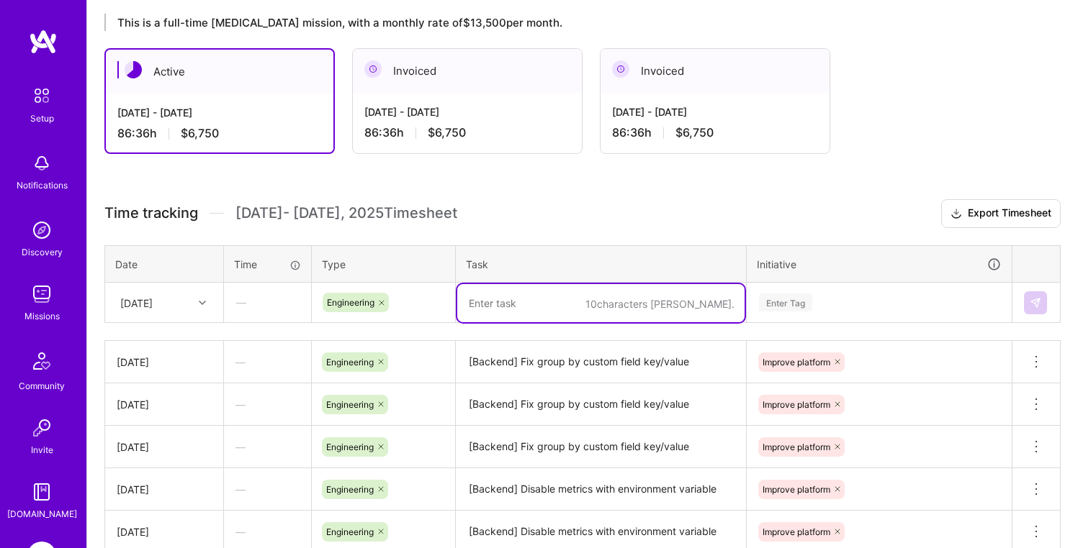
paste textarea "[Backend] Fix group by custom field key/value"
type textarea "[Backend] Fix group by custom field key/value"
click at [803, 286] on div "Enter Tag" at bounding box center [878, 302] width 263 height 37
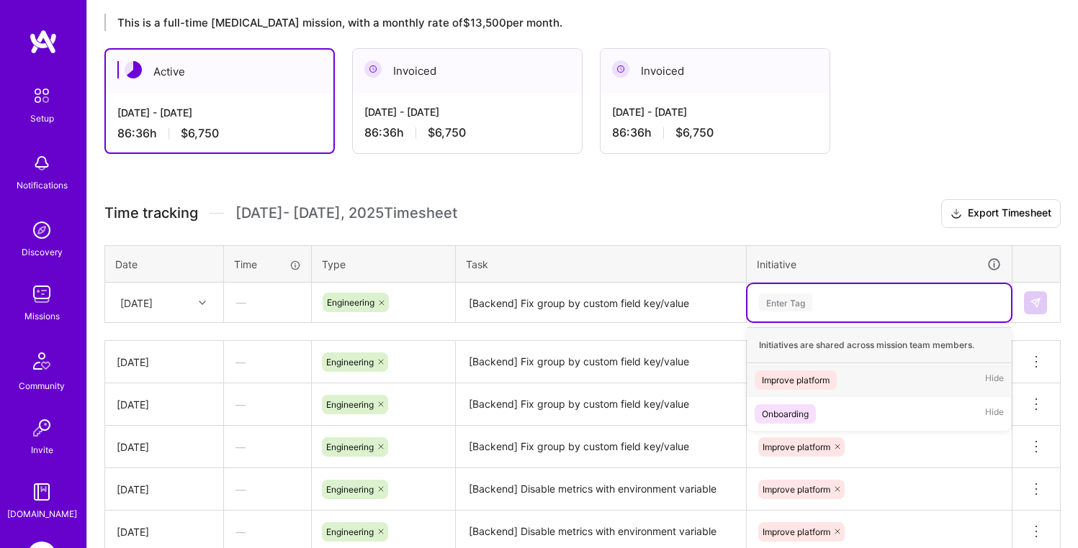
click at [806, 381] on div "Improve platform" at bounding box center [796, 380] width 68 height 15
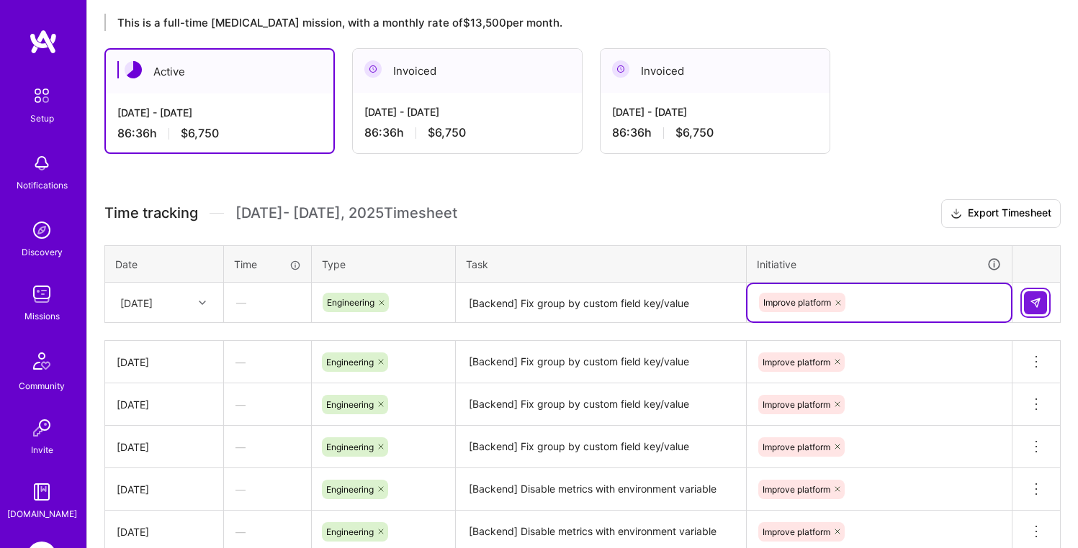
click at [1042, 302] on button at bounding box center [1035, 303] width 23 height 23
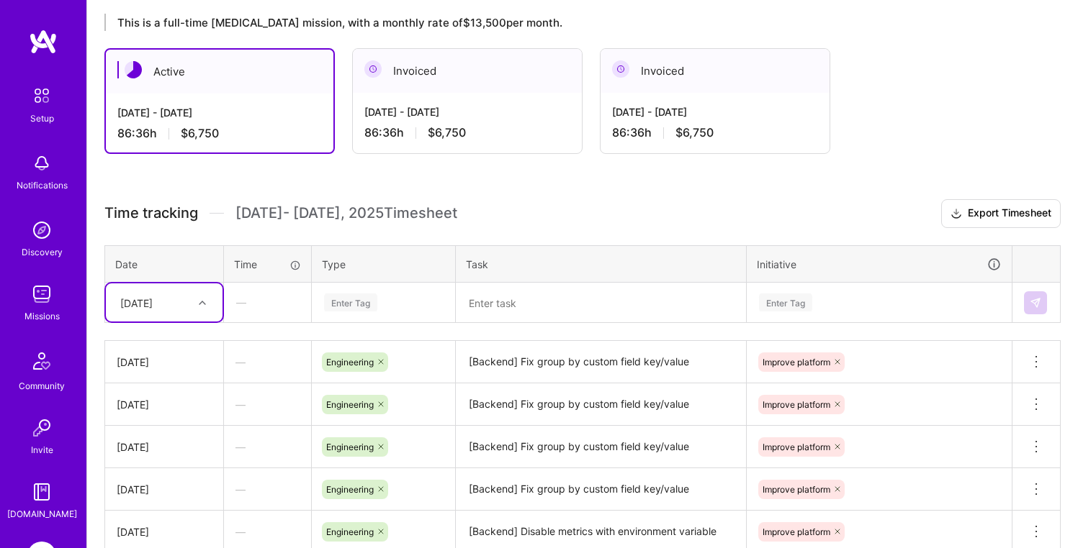
click at [153, 297] on div "[DATE]" at bounding box center [136, 302] width 32 height 15
click at [163, 428] on div "[DATE]" at bounding box center [164, 420] width 117 height 27
click at [356, 304] on div "Enter Tag" at bounding box center [350, 303] width 53 height 22
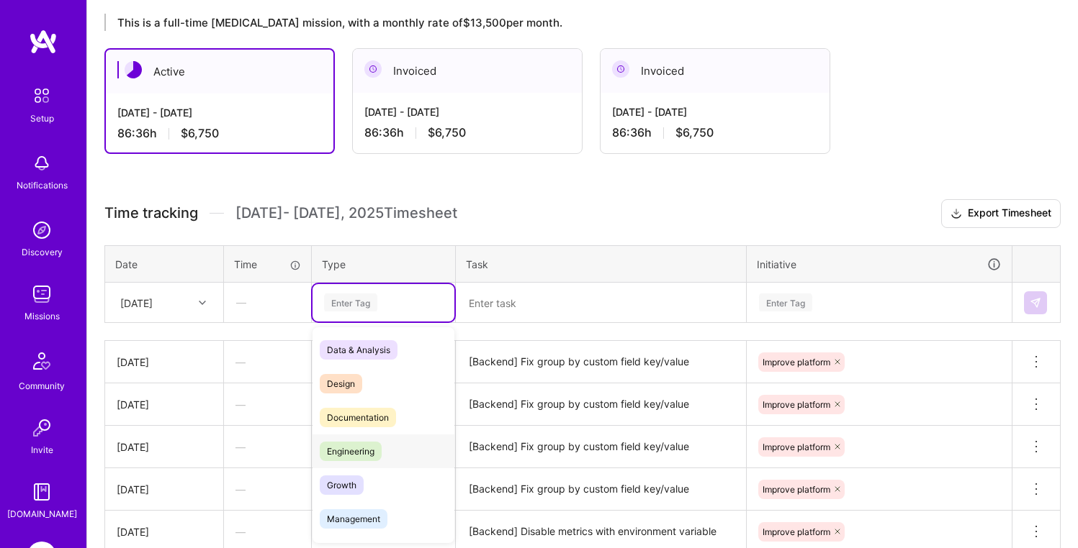
click at [362, 448] on span "Engineering" at bounding box center [351, 451] width 62 height 19
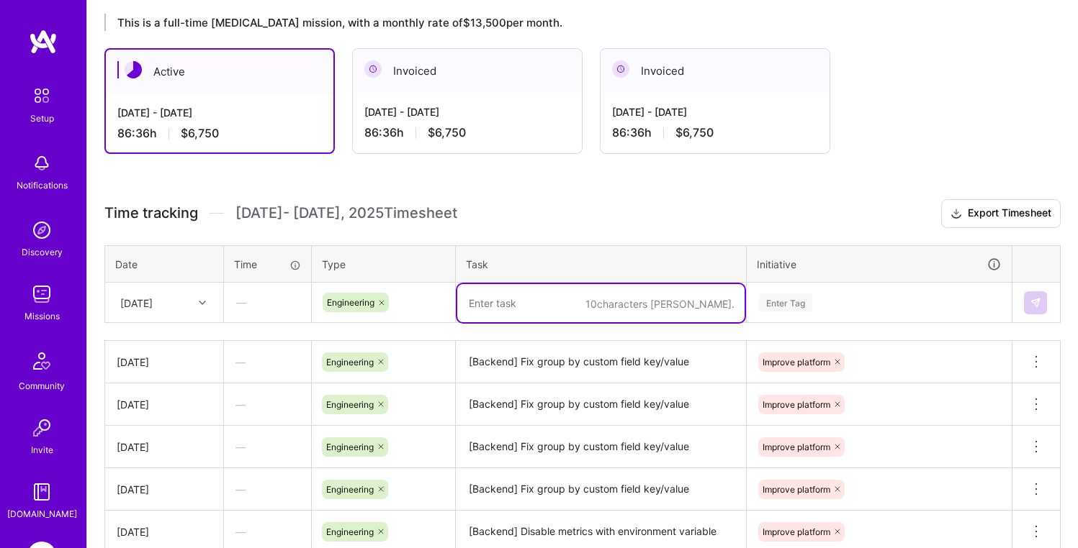
click at [506, 316] on textarea at bounding box center [600, 303] width 287 height 38
paste textarea "[Backend] Fix group by custom field key/value"
type textarea "[Backend] Fix group by custom field key/value"
click at [791, 292] on div "Enter Tag" at bounding box center [785, 303] width 53 height 22
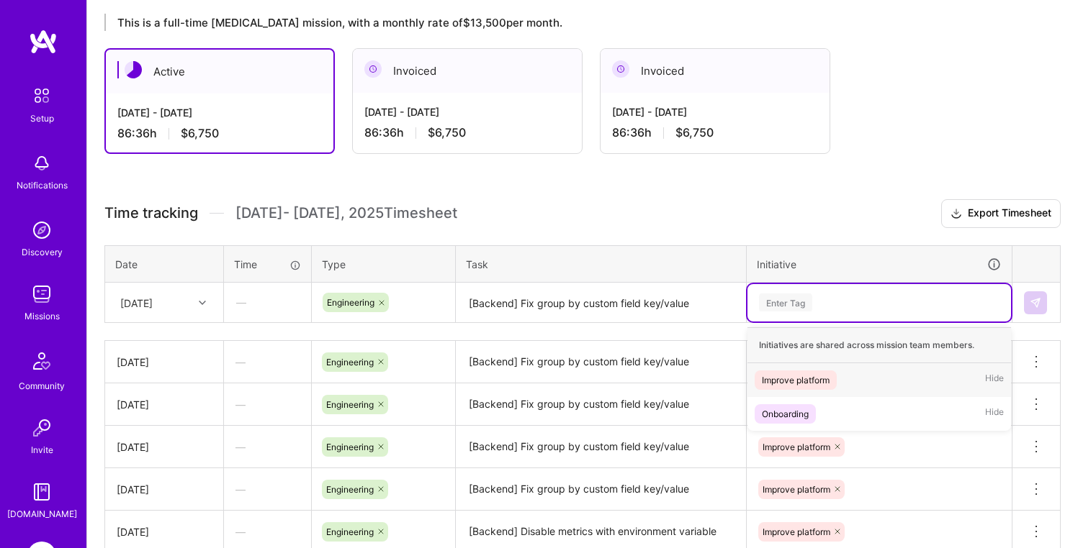
click at [795, 380] on div "Improve platform" at bounding box center [796, 380] width 68 height 15
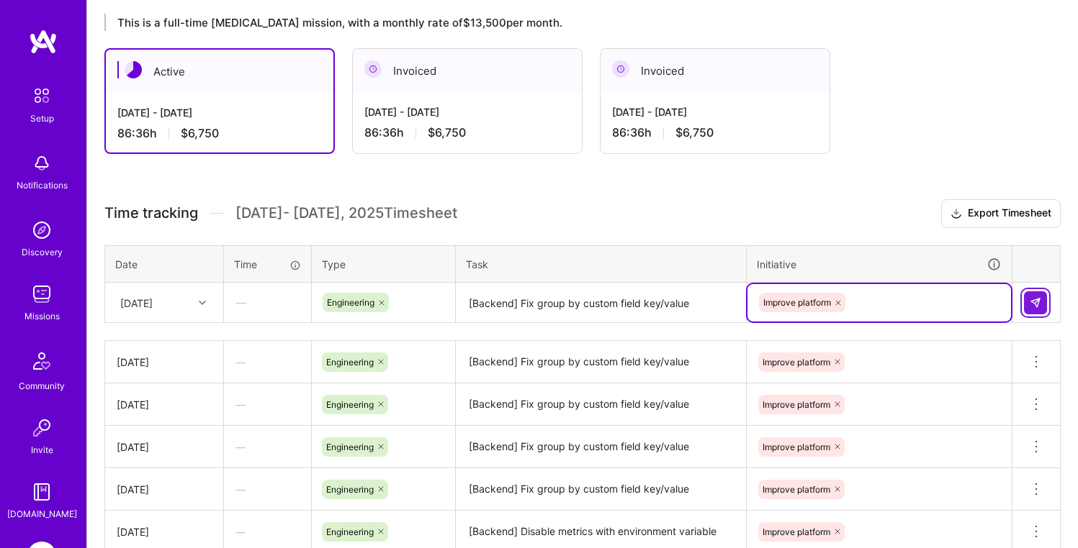
click at [1038, 305] on img at bounding box center [1035, 303] width 12 height 12
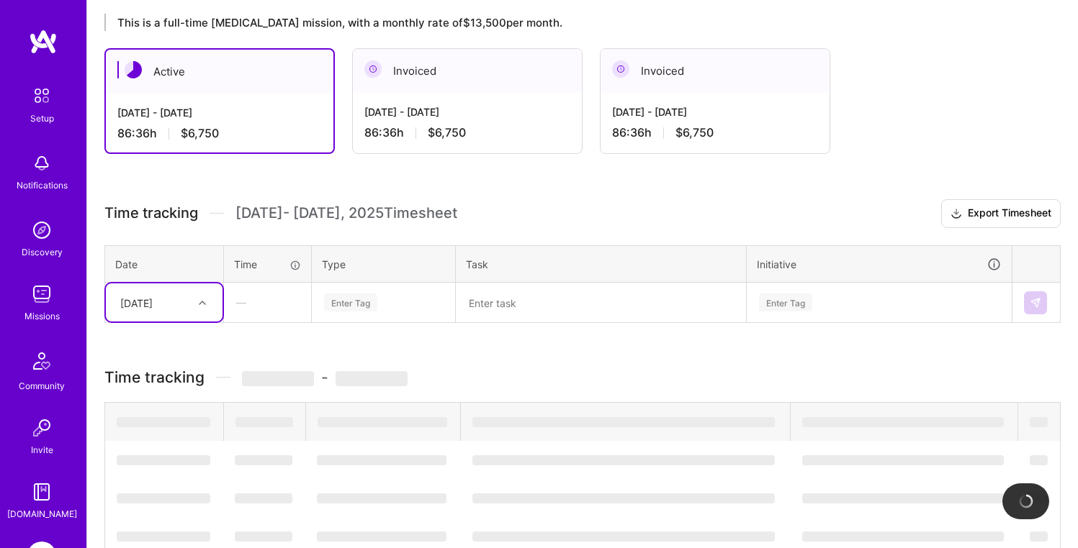
click at [192, 307] on div "[DATE]" at bounding box center [153, 303] width 80 height 24
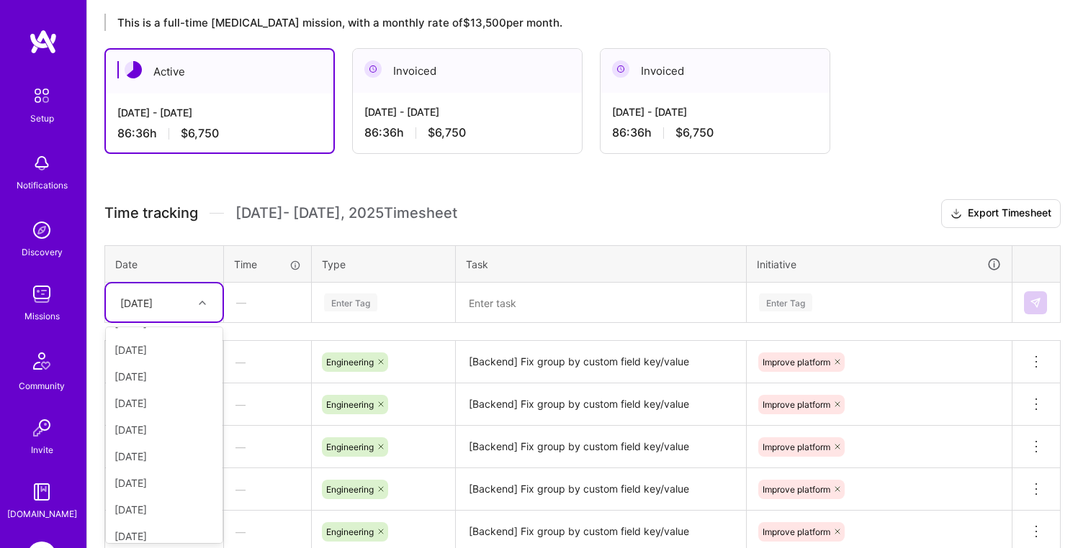
scroll to position [127, 0]
click at [153, 510] on div "[DATE]" at bounding box center [164, 509] width 117 height 27
click at [369, 299] on div "Enter Tag" at bounding box center [350, 303] width 53 height 22
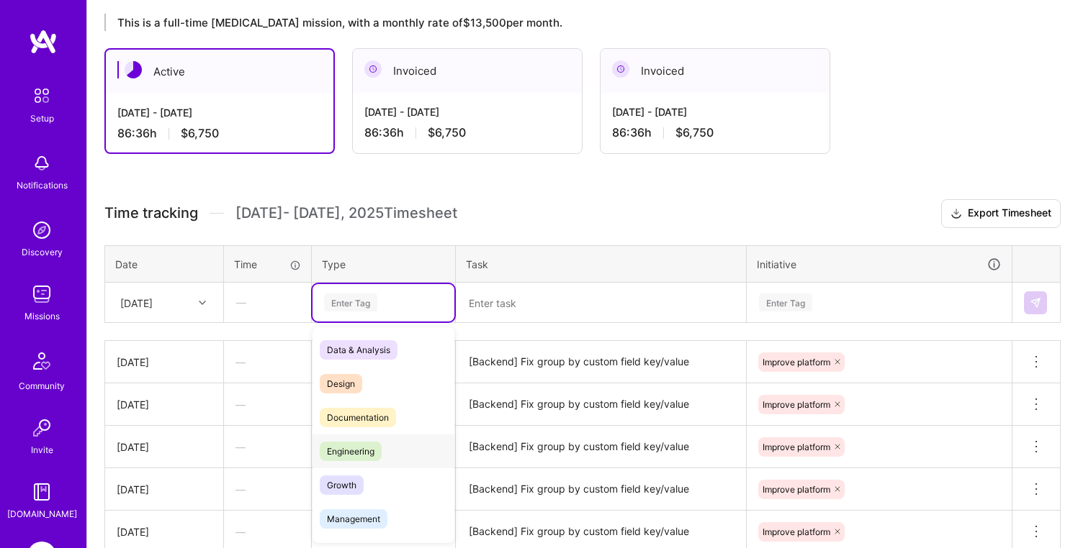
click at [360, 443] on span "Engineering" at bounding box center [351, 451] width 62 height 19
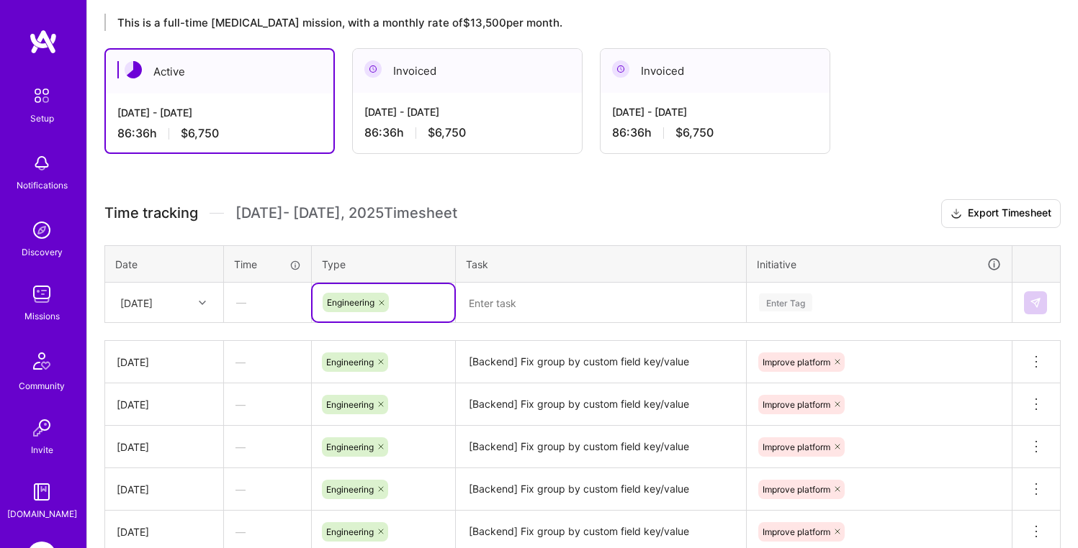
click at [522, 289] on textarea at bounding box center [600, 303] width 287 height 38
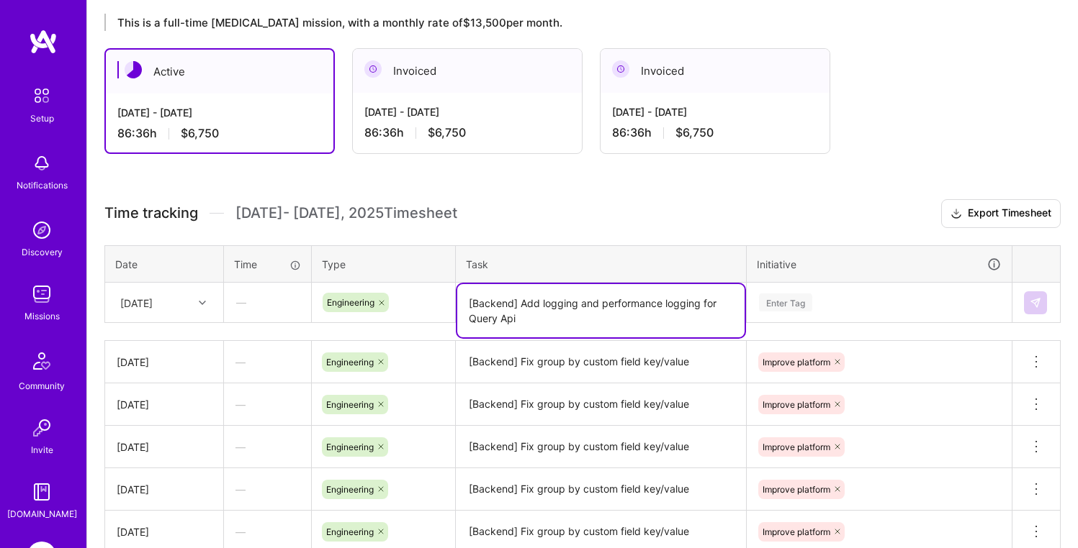
type textarea "[Backend] Add logging and performance logging for Query Api"
click at [799, 297] on div "Enter Tag" at bounding box center [785, 303] width 53 height 22
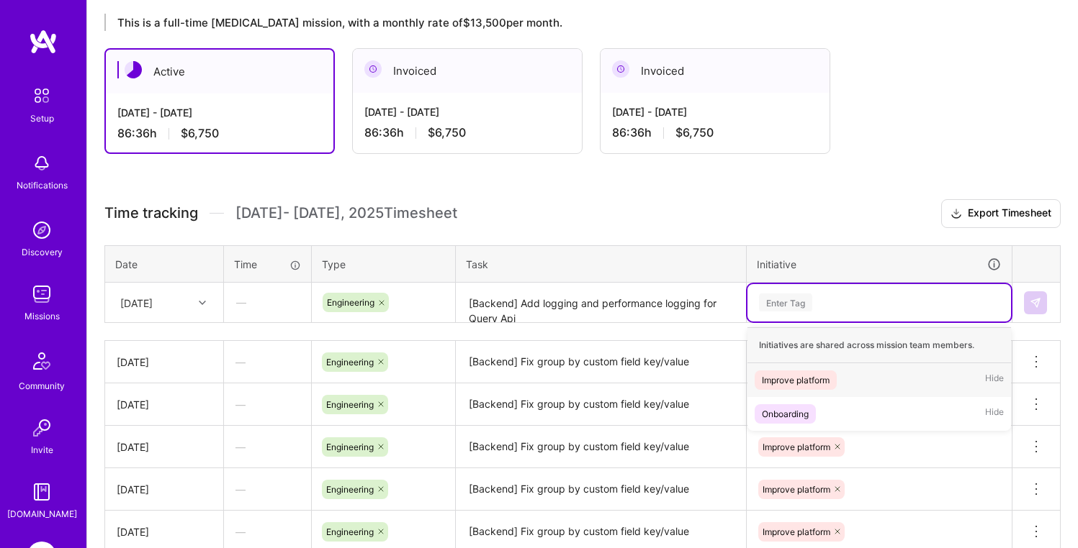
click at [813, 378] on div "Improve platform" at bounding box center [796, 380] width 68 height 15
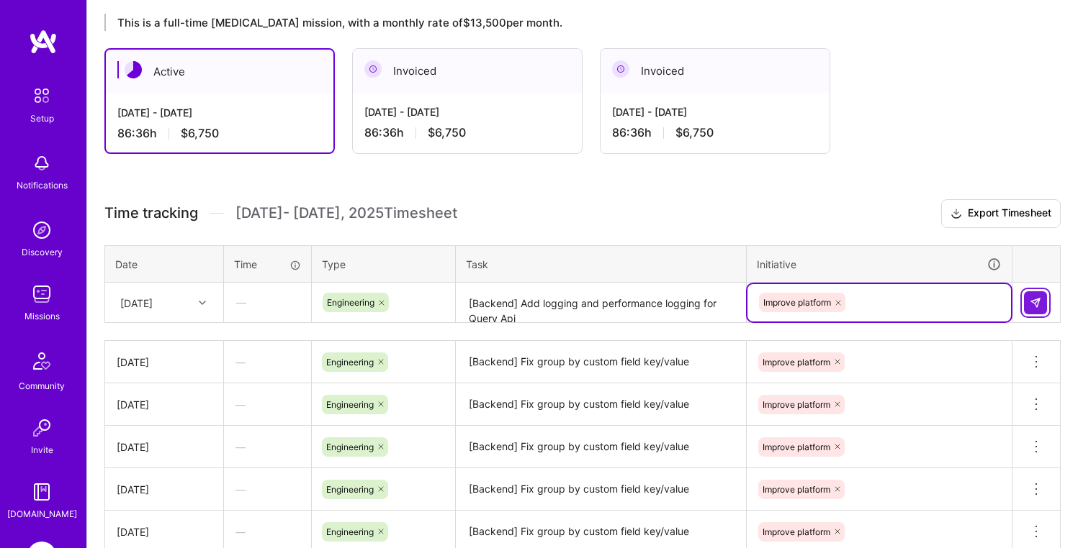
click at [1041, 304] on button at bounding box center [1035, 303] width 23 height 23
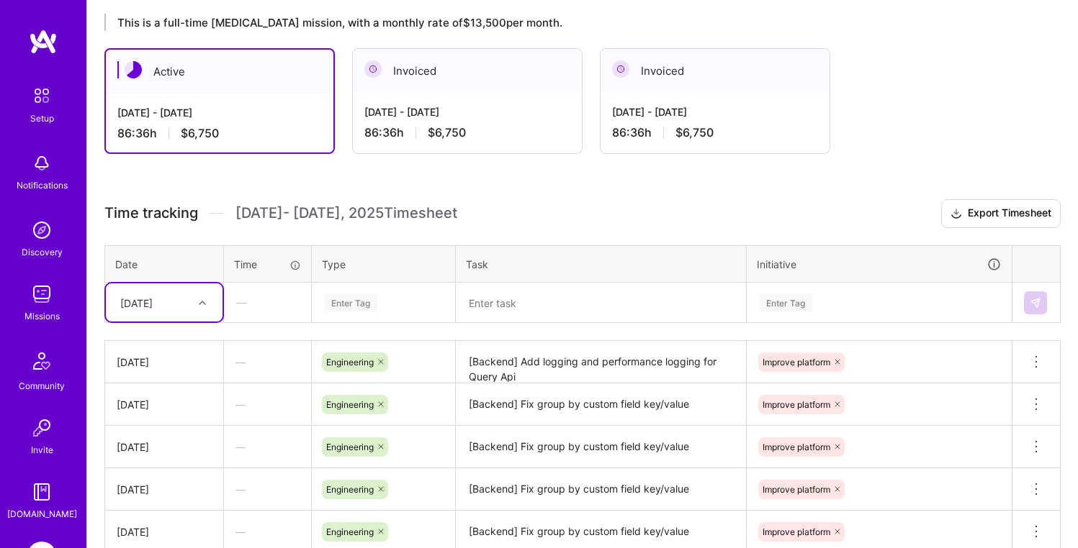
click at [212, 307] on div at bounding box center [204, 303] width 22 height 19
click at [164, 528] on div "[DATE]" at bounding box center [164, 527] width 117 height 27
click at [371, 312] on div "Enter Tag" at bounding box center [383, 302] width 142 height 37
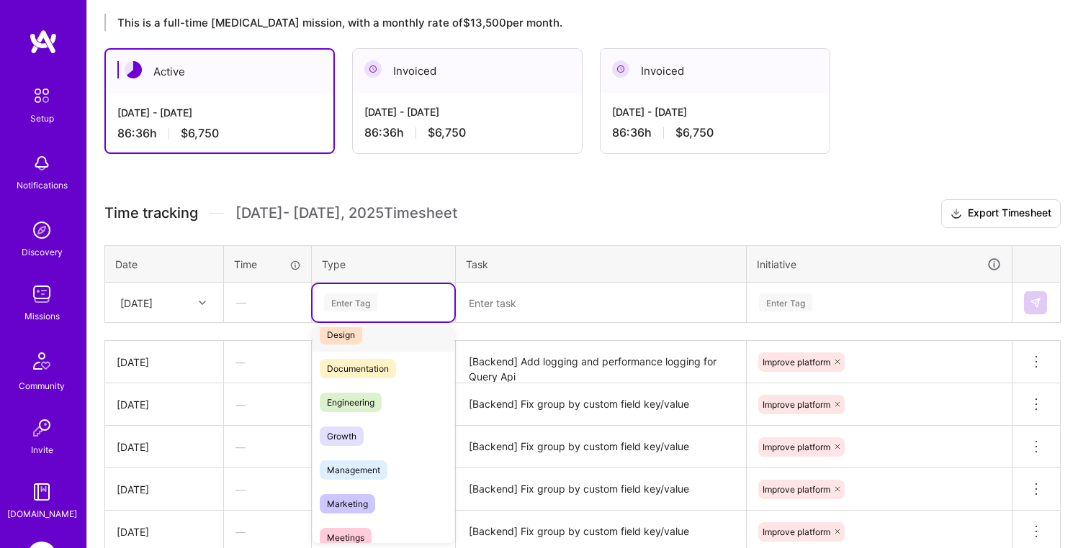
scroll to position [0, 0]
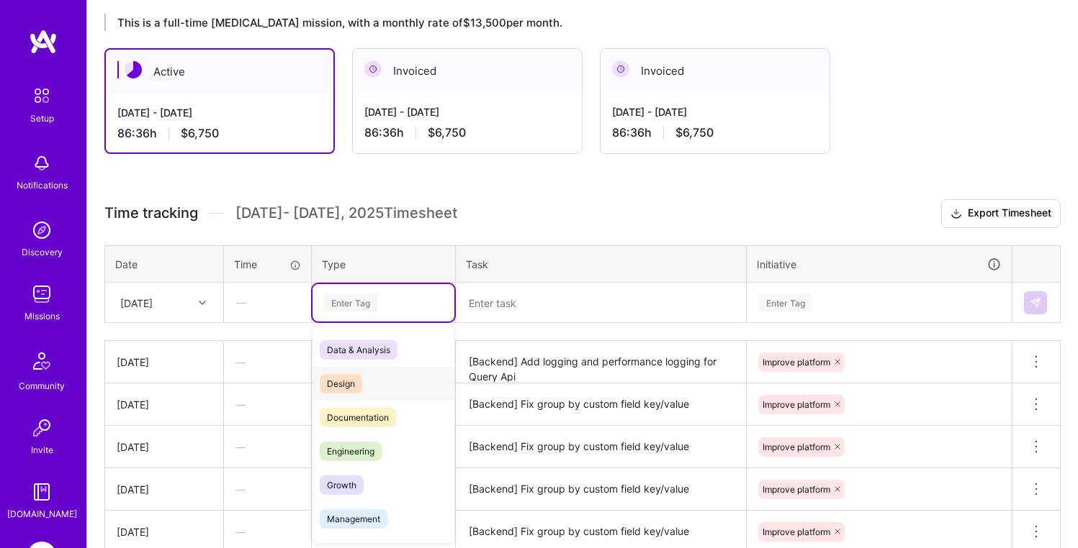
click at [336, 384] on span "Design" at bounding box center [341, 383] width 42 height 19
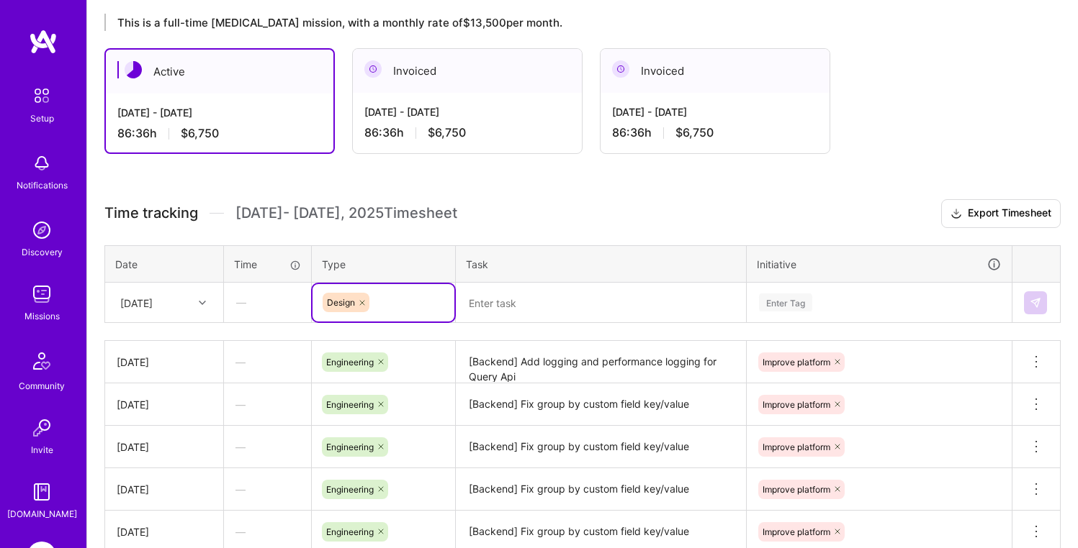
click at [507, 305] on textarea at bounding box center [600, 303] width 287 height 38
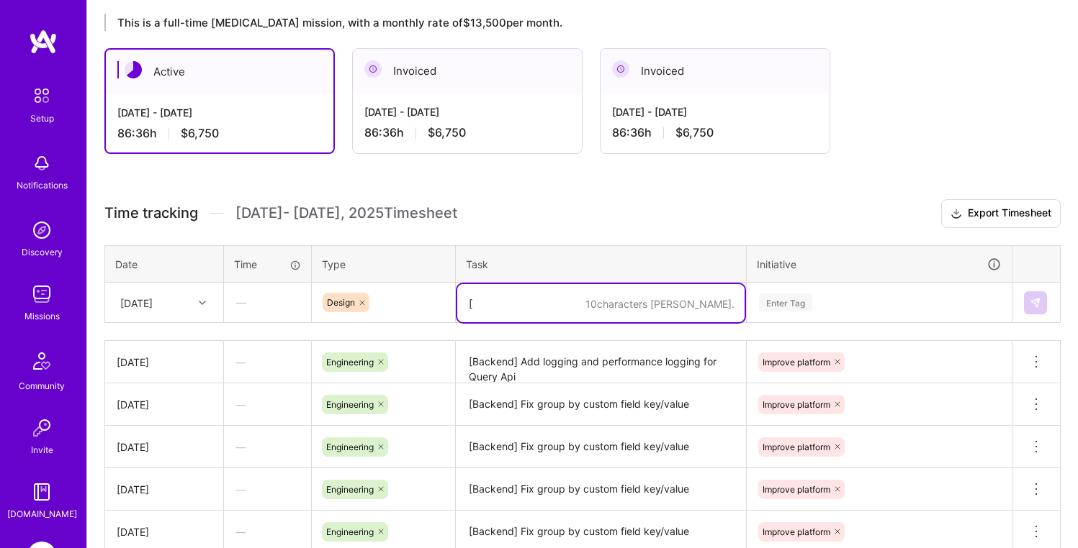
paste textarea "[Backend] Design Issue deduplication service"
click at [475, 304] on textarea "[[Backend] Design Issue deduplication service" at bounding box center [600, 303] width 287 height 38
type textarea "[Backend] Design Issue deduplication service"
click at [810, 302] on div "Enter Tag" at bounding box center [785, 303] width 53 height 22
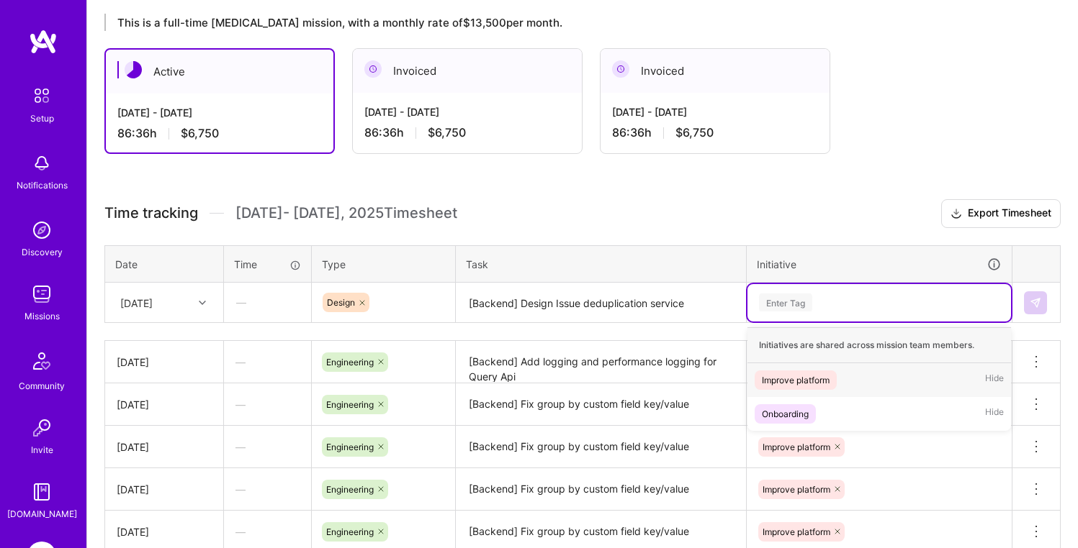
click at [812, 375] on div "Improve platform" at bounding box center [796, 380] width 68 height 15
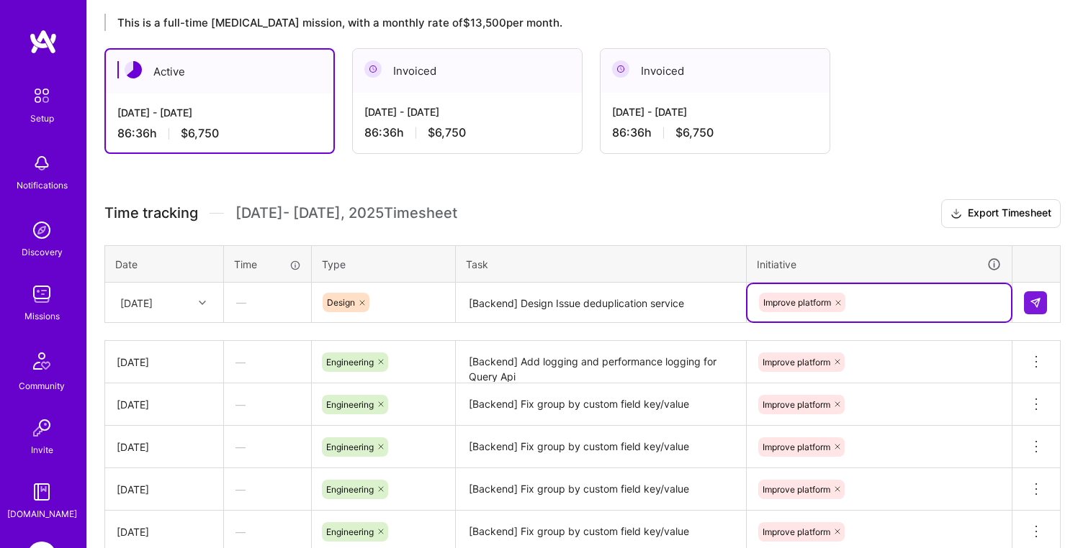
click at [934, 312] on div "Improve platform" at bounding box center [878, 303] width 243 height 22
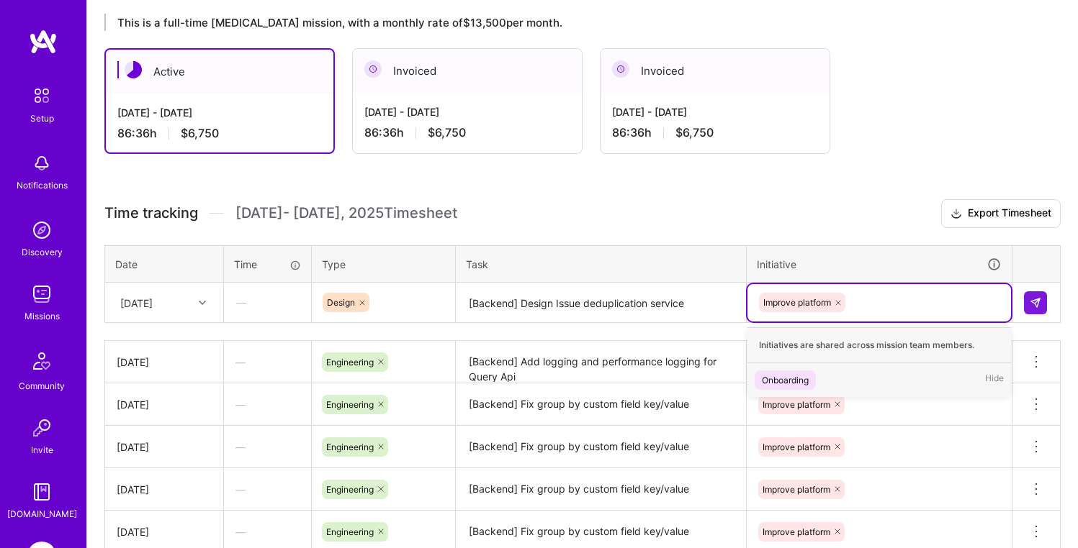
click at [840, 301] on icon at bounding box center [838, 303] width 4 height 4
click at [811, 303] on div "Enter Tag" at bounding box center [785, 303] width 53 height 22
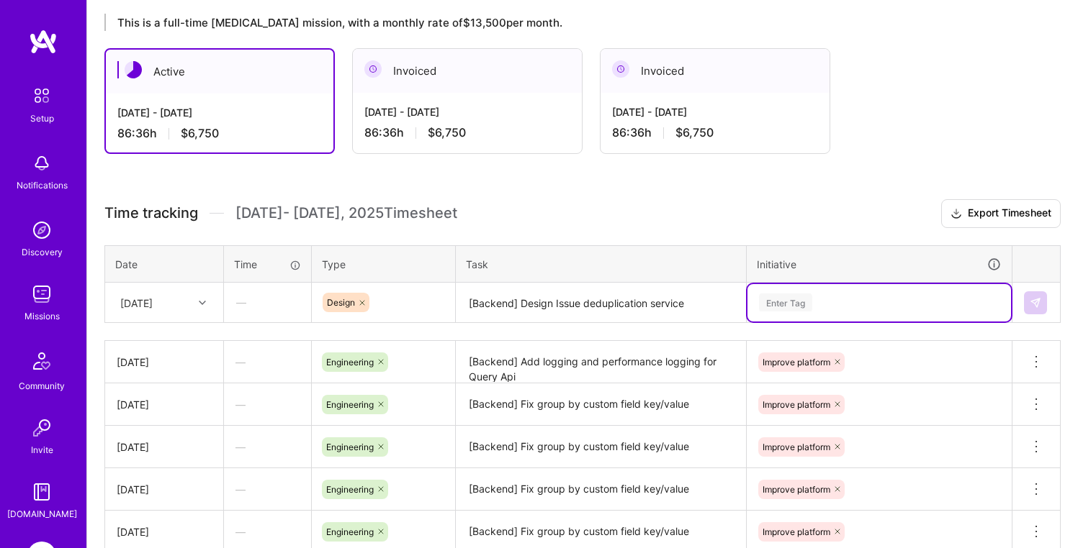
click at [791, 305] on div "Enter Tag" at bounding box center [785, 303] width 53 height 22
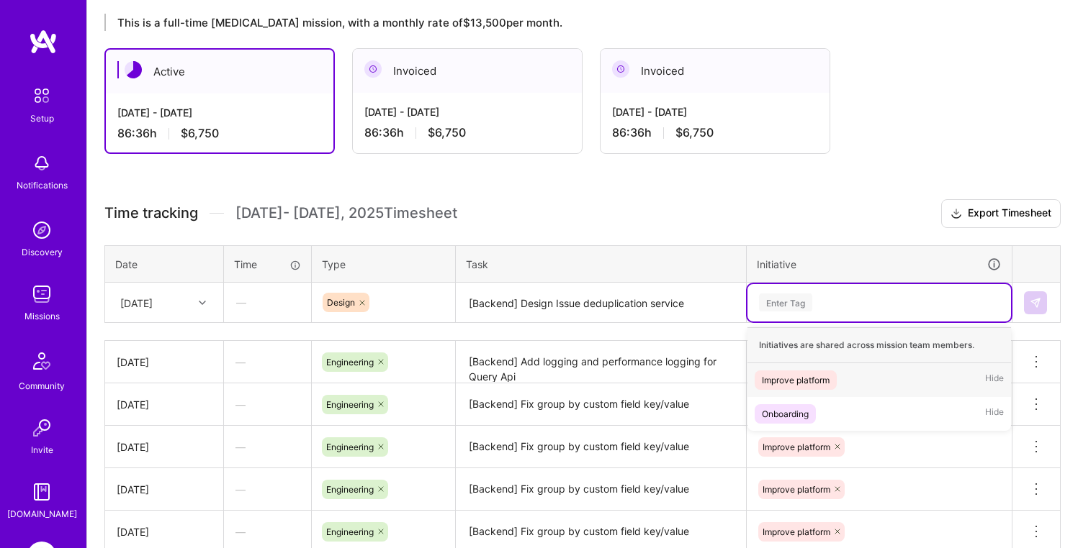
click at [806, 376] on div "Improve platform" at bounding box center [796, 380] width 68 height 15
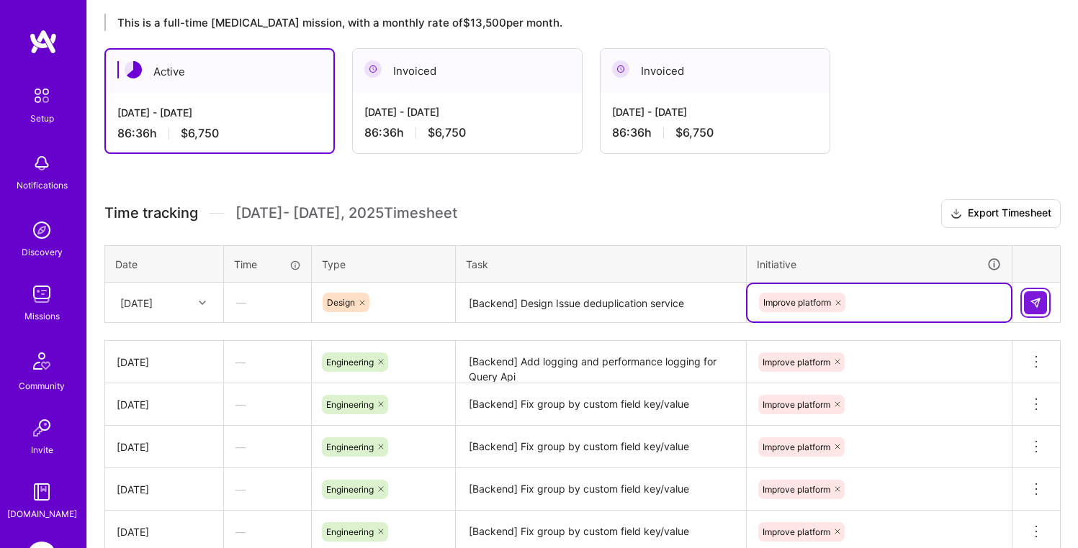
click at [1044, 299] on button at bounding box center [1035, 303] width 23 height 23
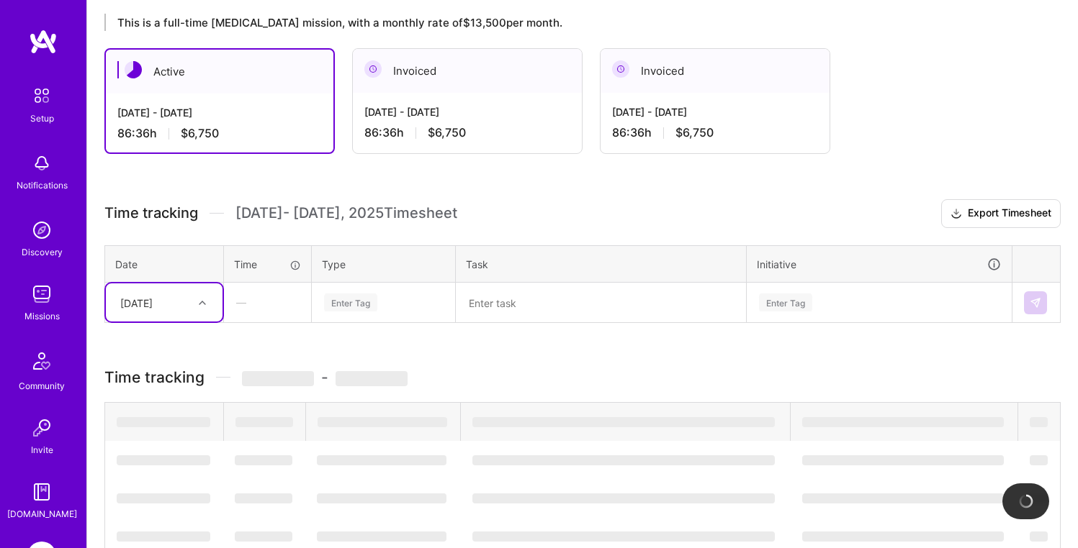
click at [153, 305] on div "[DATE]" at bounding box center [136, 302] width 32 height 15
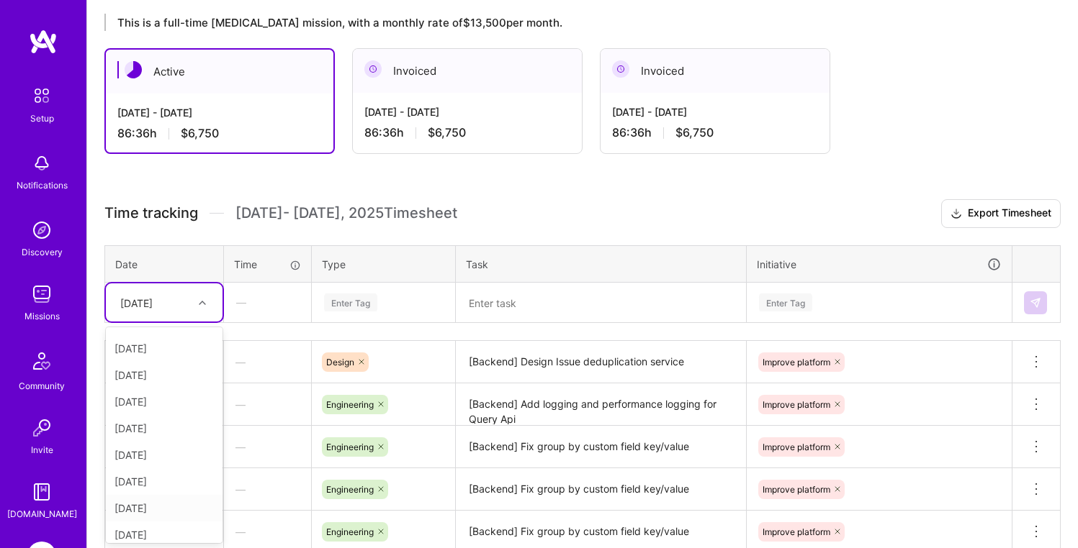
scroll to position [136, 0]
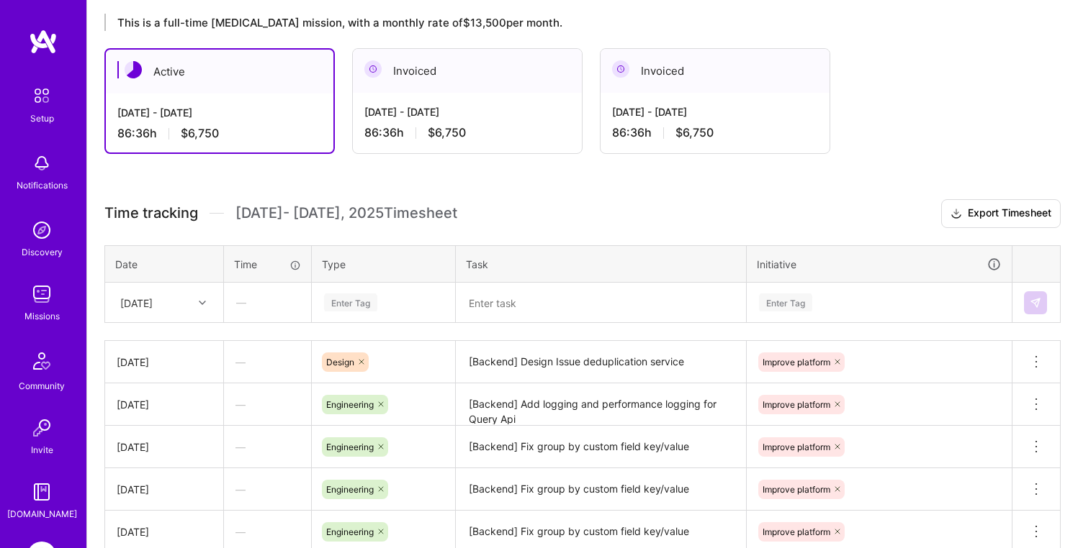
click at [561, 201] on h3 "Time tracking [DATE] - [DATE] Timesheet Export Timesheet" at bounding box center [582, 213] width 956 height 29
click at [199, 304] on icon at bounding box center [202, 302] width 7 height 7
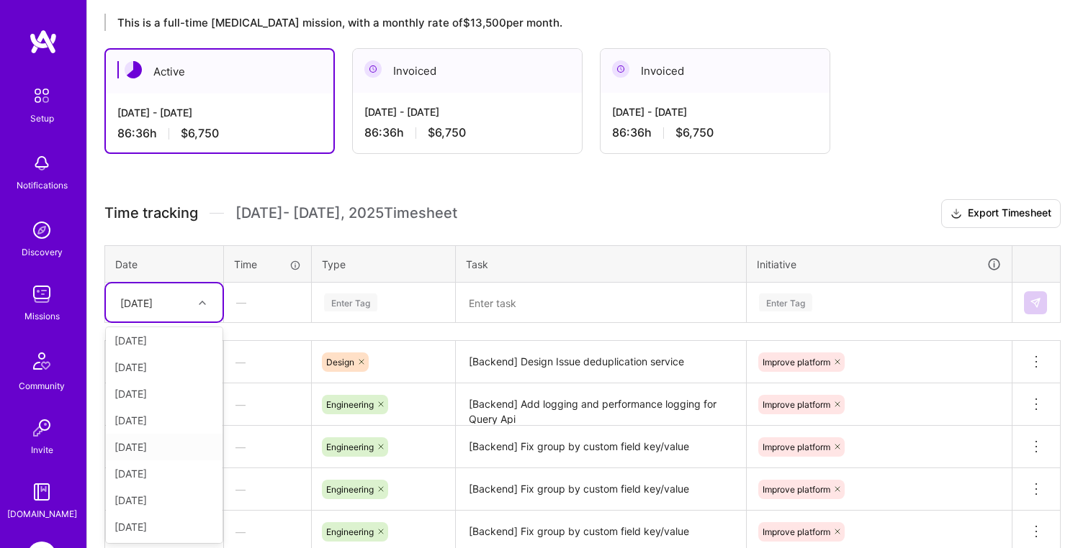
click at [557, 204] on h3 "Time tracking [DATE] - [DATE] Timesheet Export Timesheet" at bounding box center [582, 213] width 956 height 29
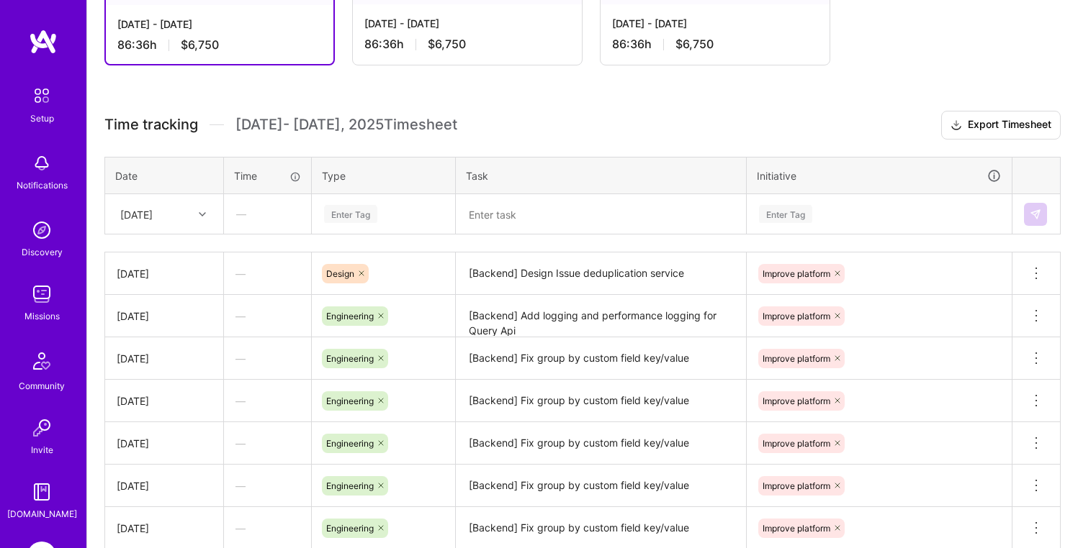
scroll to position [348, 0]
